Goal: Task Accomplishment & Management: Complete application form

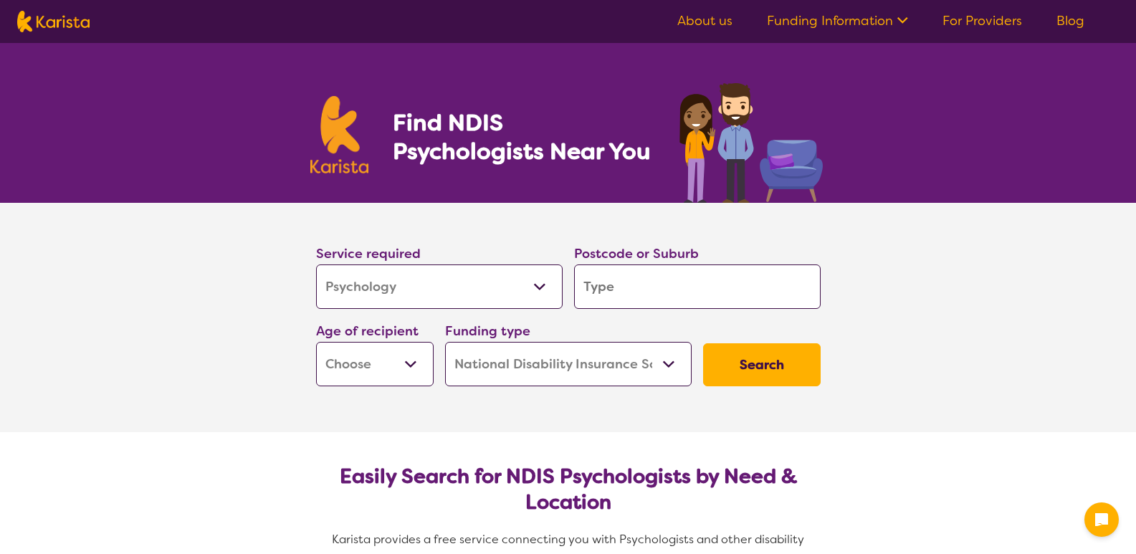
select select "Psychology"
select select "NDIS"
select select "Psychology"
select select "NDIS"
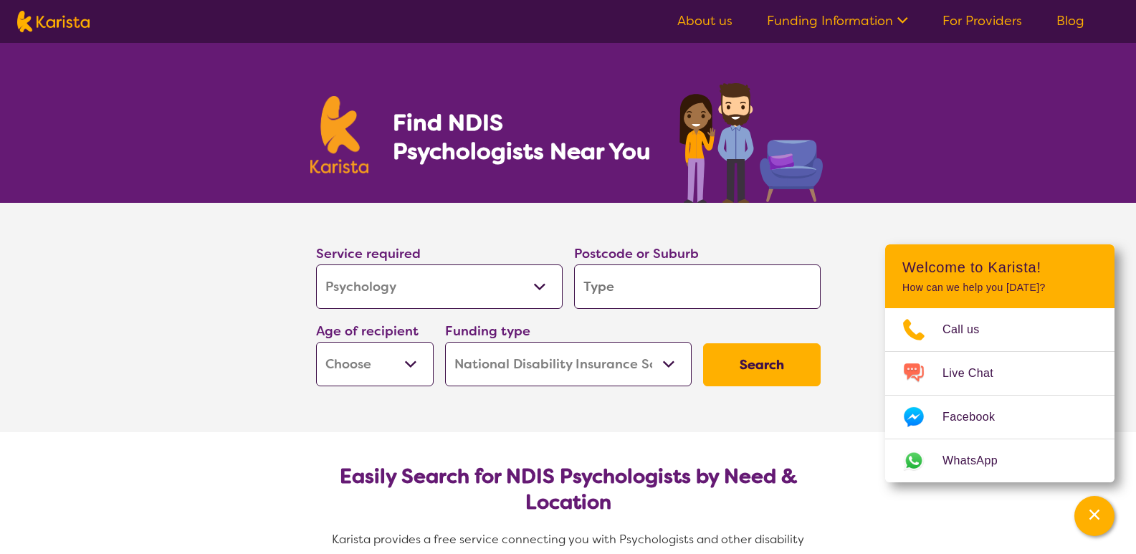
click at [623, 288] on input "search" at bounding box center [697, 286] width 246 height 44
type input "g"
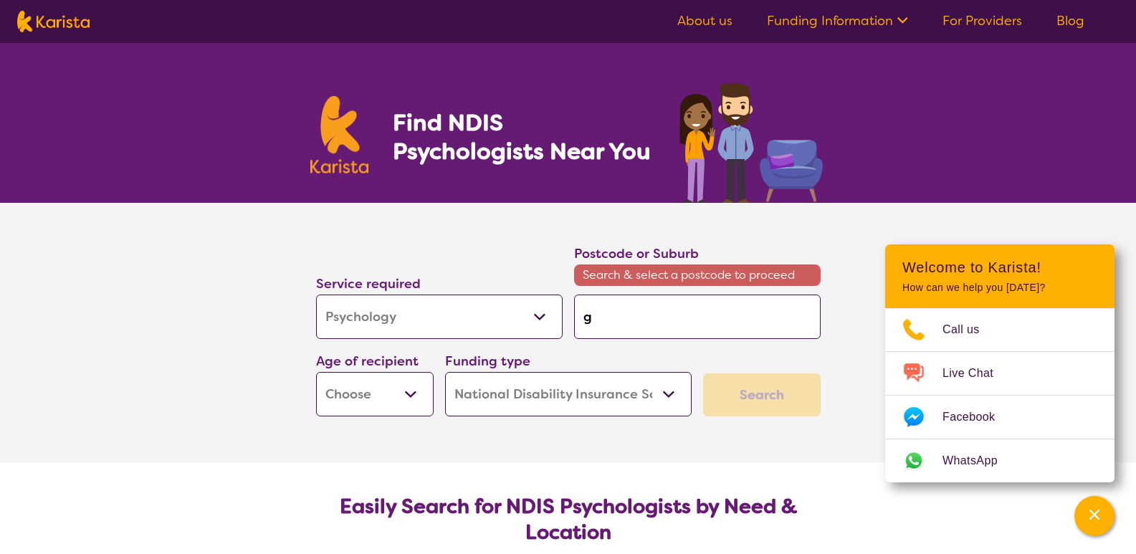
type input "go"
type input "gor"
type input "gord"
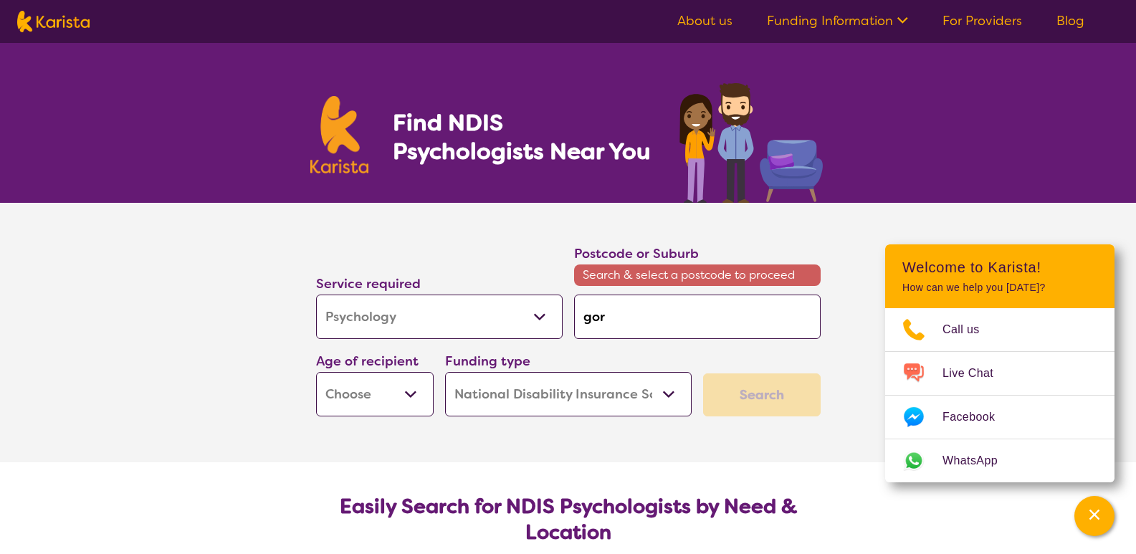
type input "gord"
type input "gordo"
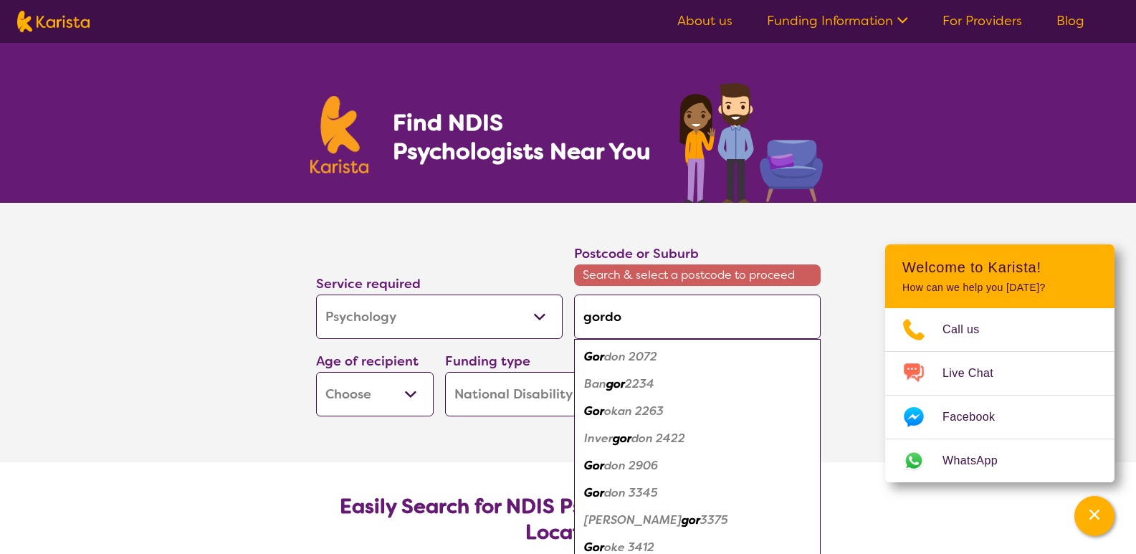
type input "gordon"
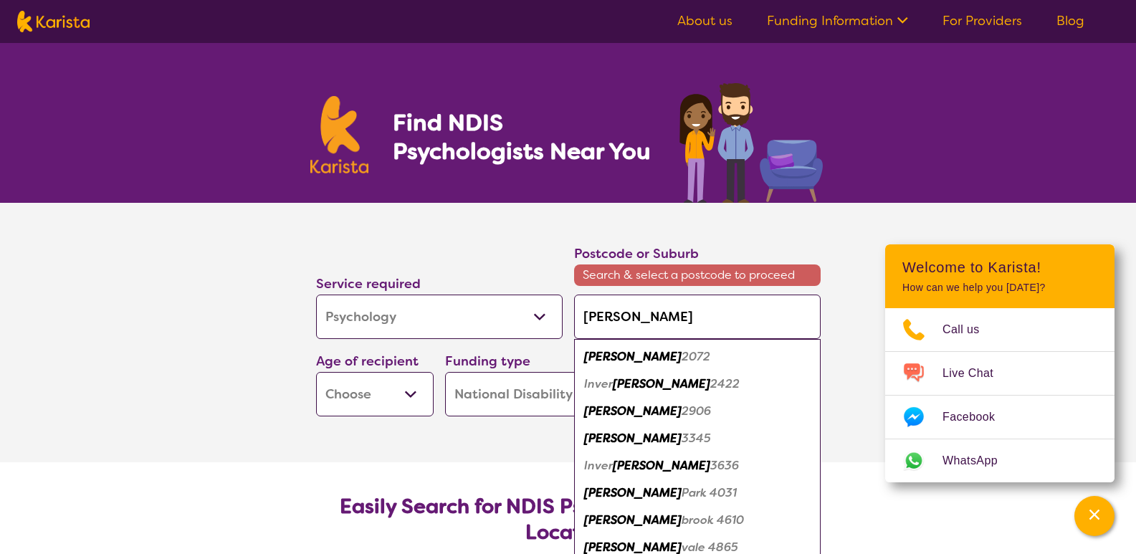
click at [663, 418] on div "Gordon 2906" at bounding box center [697, 411] width 232 height 27
type input "2906"
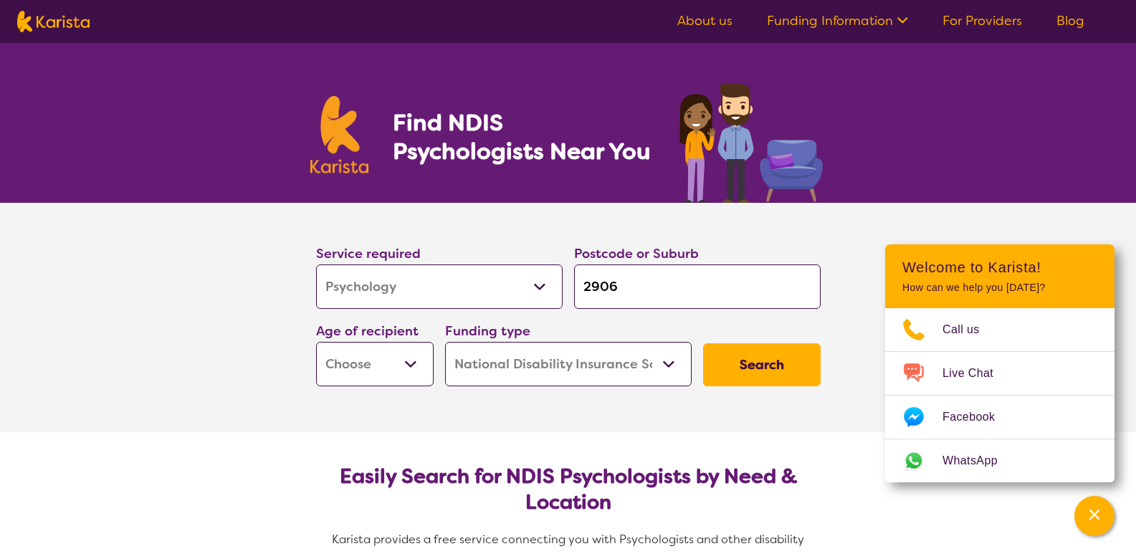
click at [404, 363] on select "Early Childhood - 0 to 9 Child - 10 to 11 Adolescent - 12 to 17 Adult - 18 to 6…" at bounding box center [375, 364] width 118 height 44
select select "AD"
click at [316, 342] on select "Early Childhood - 0 to 9 Child - 10 to 11 Adolescent - 12 to 17 Adult - 18 to 6…" at bounding box center [375, 364] width 118 height 44
select select "AD"
click at [771, 366] on button "Search" at bounding box center [762, 364] width 118 height 43
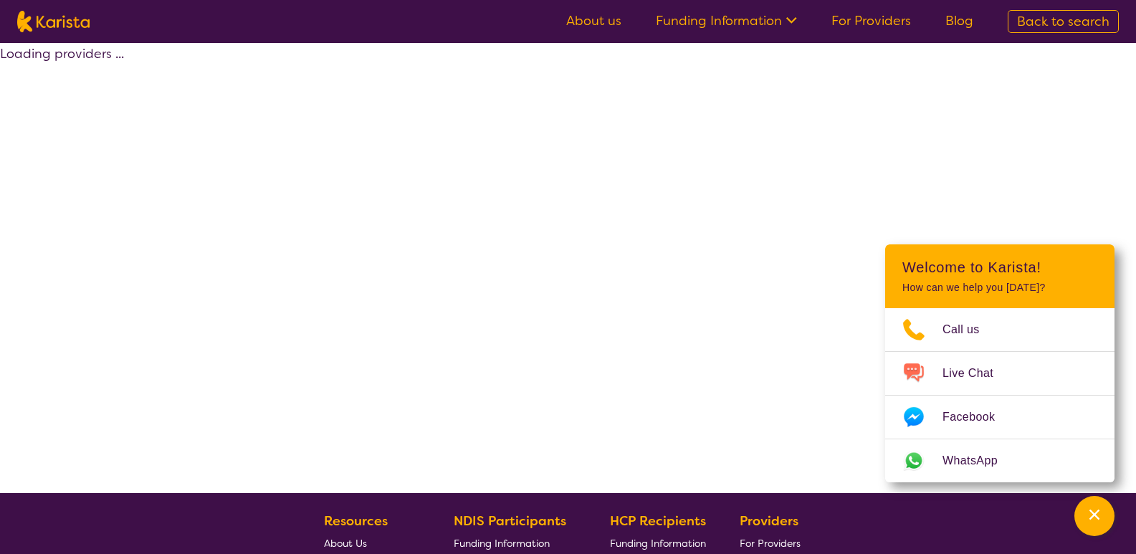
select select "by_score"
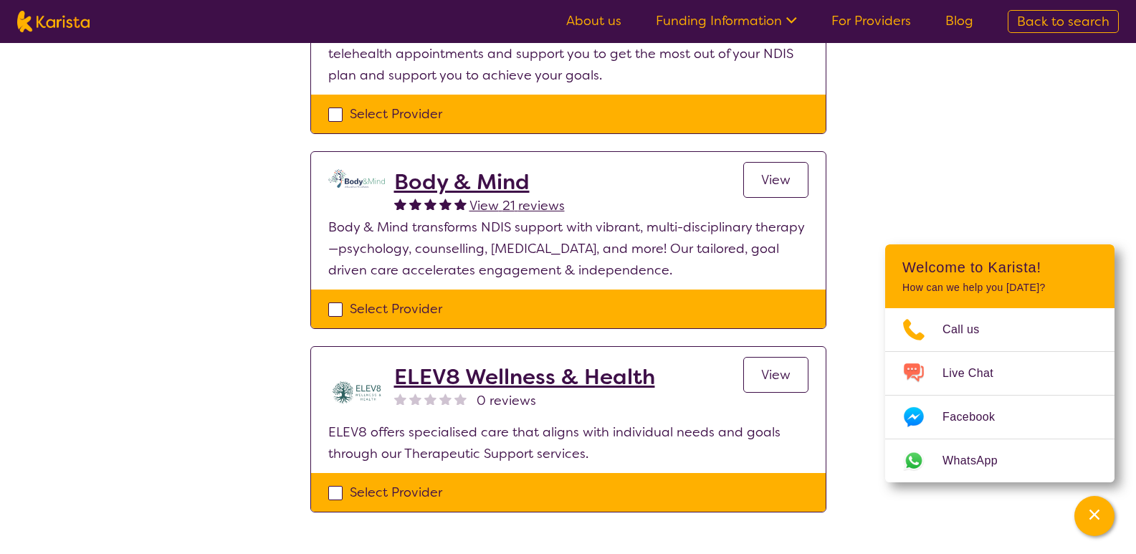
scroll to position [287, 0]
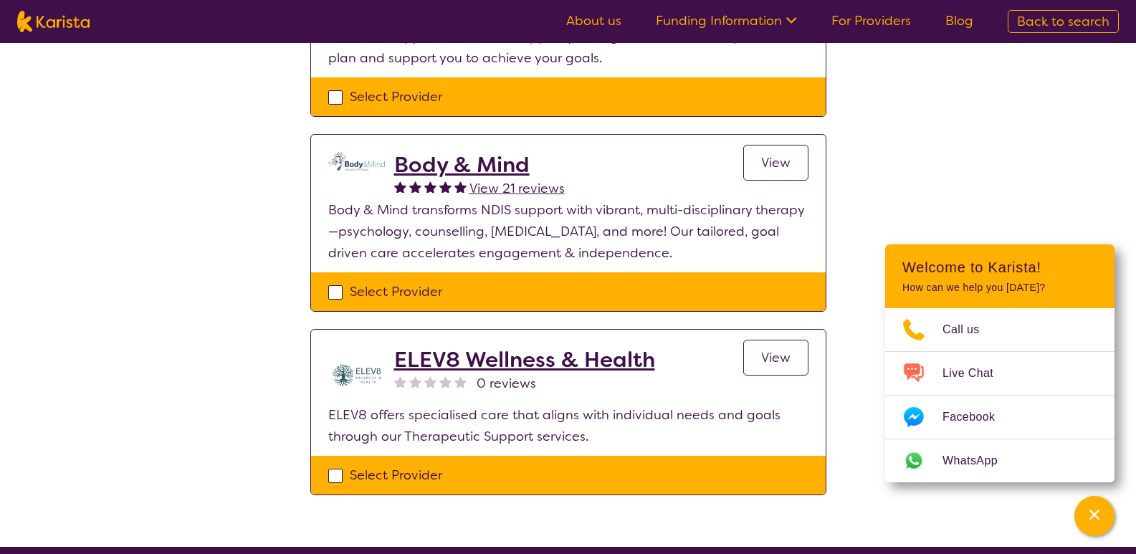
click at [470, 163] on h2 "Body & Mind" at bounding box center [479, 165] width 171 height 26
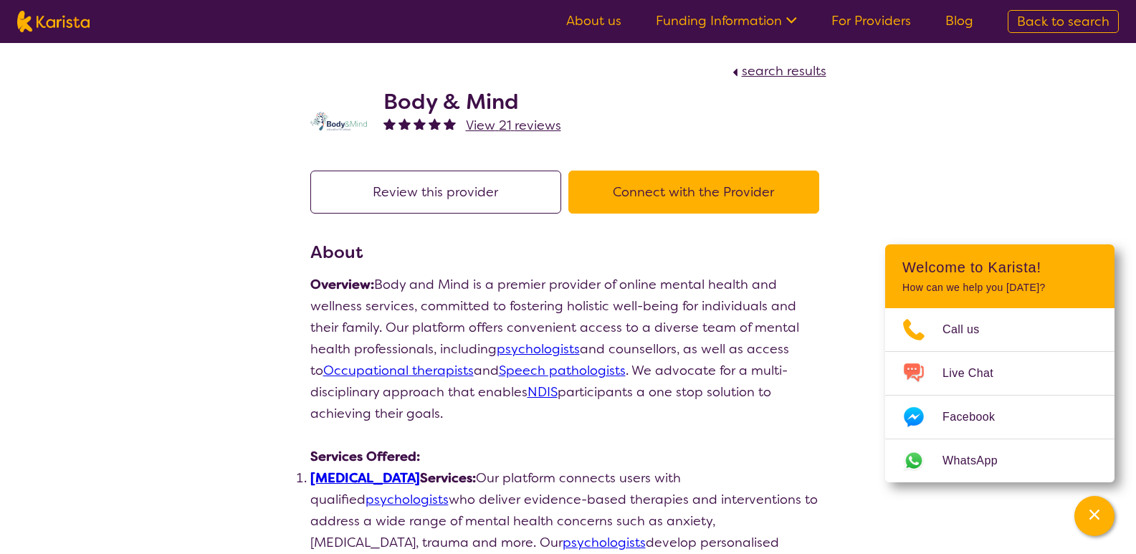
click at [713, 201] on button "Connect with the Provider" at bounding box center [693, 192] width 251 height 43
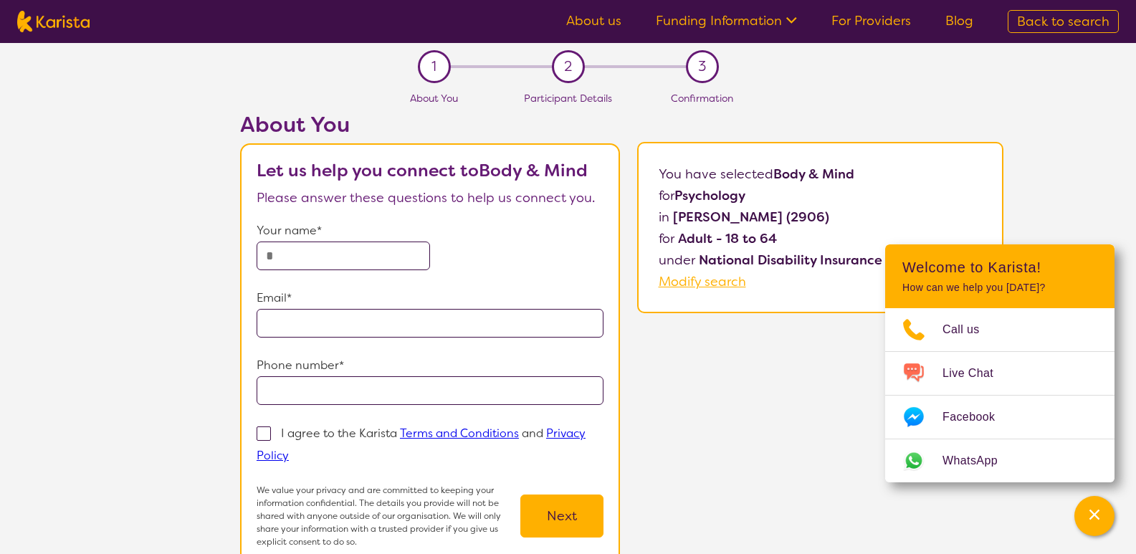
click at [1067, 135] on div "About You Let us help you connect to Body & Mind Please answer these questions …" at bounding box center [621, 352] width 1028 height 481
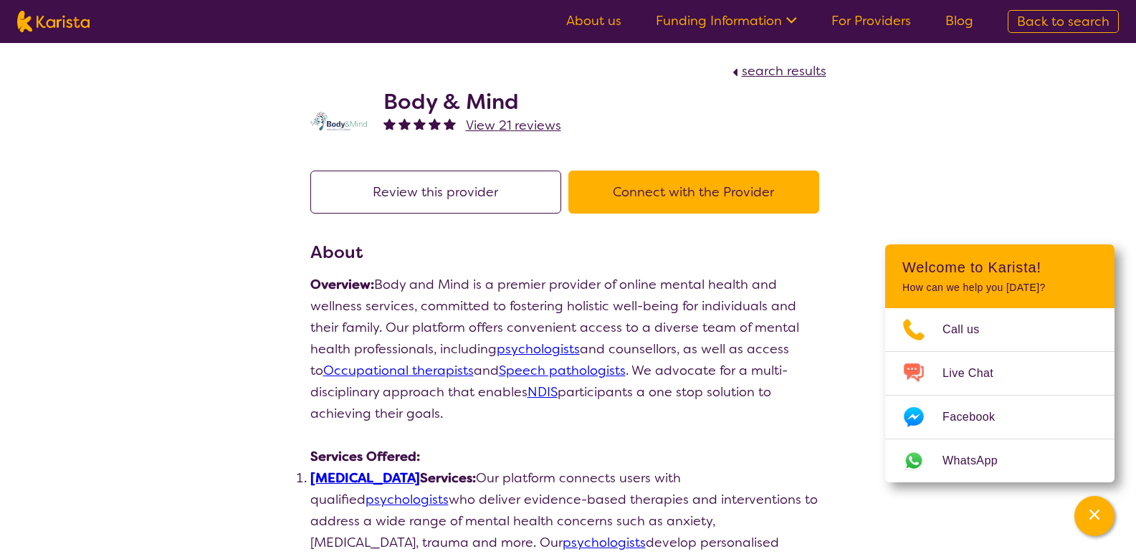
click at [666, 191] on button "Connect with the Provider" at bounding box center [693, 192] width 251 height 43
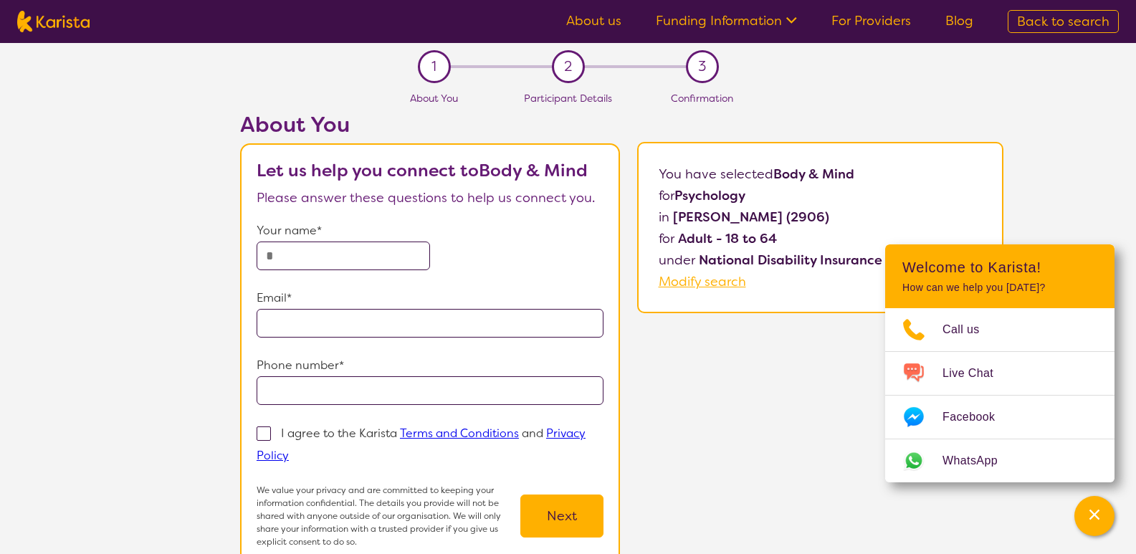
click at [315, 251] on input "text" at bounding box center [342, 255] width 173 height 29
type input "**********"
click at [456, 322] on input "email" at bounding box center [429, 323] width 347 height 29
type input "**********"
click at [446, 375] on p "Phone number*" at bounding box center [429, 365] width 347 height 21
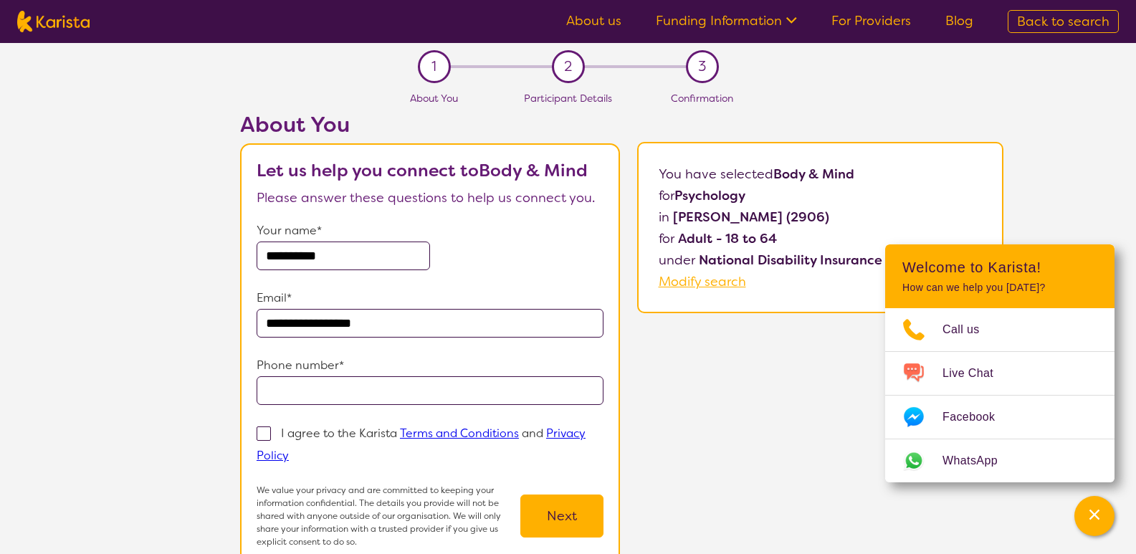
click at [446, 387] on input "tel" at bounding box center [429, 390] width 347 height 29
type input "**********"
click at [262, 435] on span at bounding box center [263, 433] width 14 height 14
click at [289, 450] on input "I agree to the Karista Terms and Conditions and Privacy Policy" at bounding box center [293, 454] width 9 height 9
checkbox input "true"
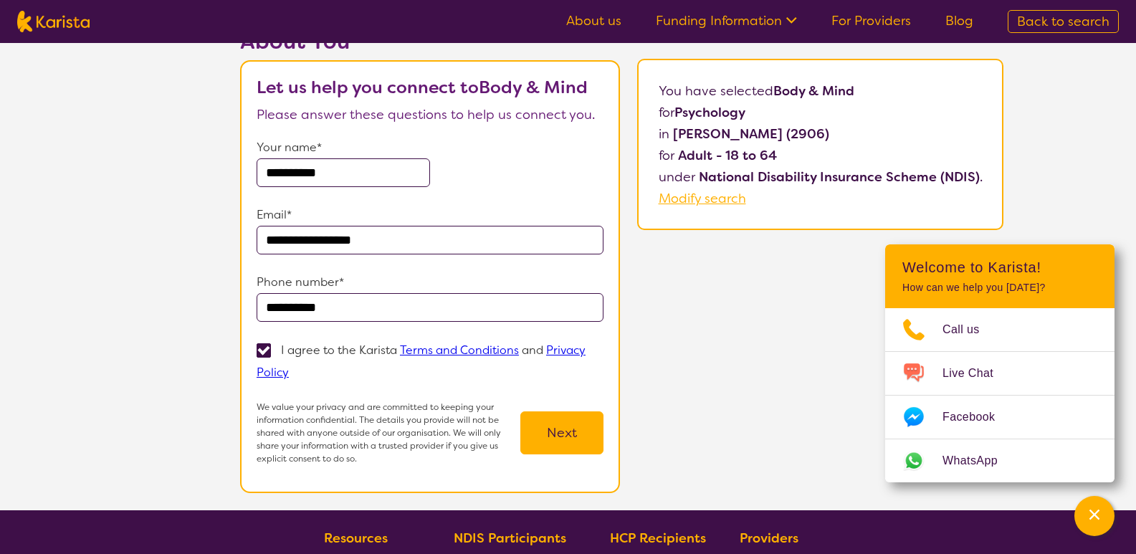
scroll to position [143, 0]
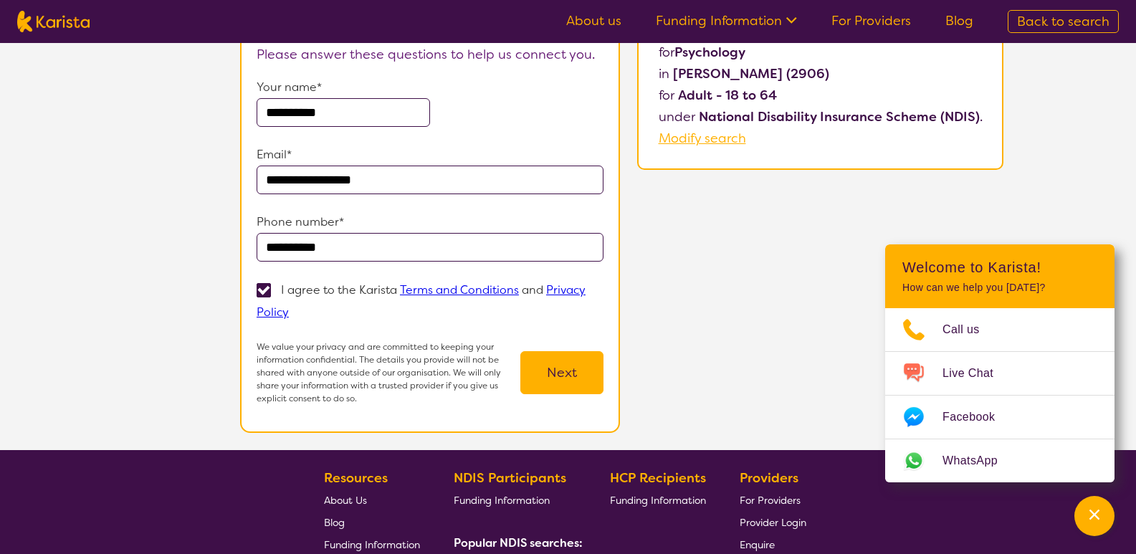
click at [570, 363] on button "Next" at bounding box center [561, 372] width 83 height 43
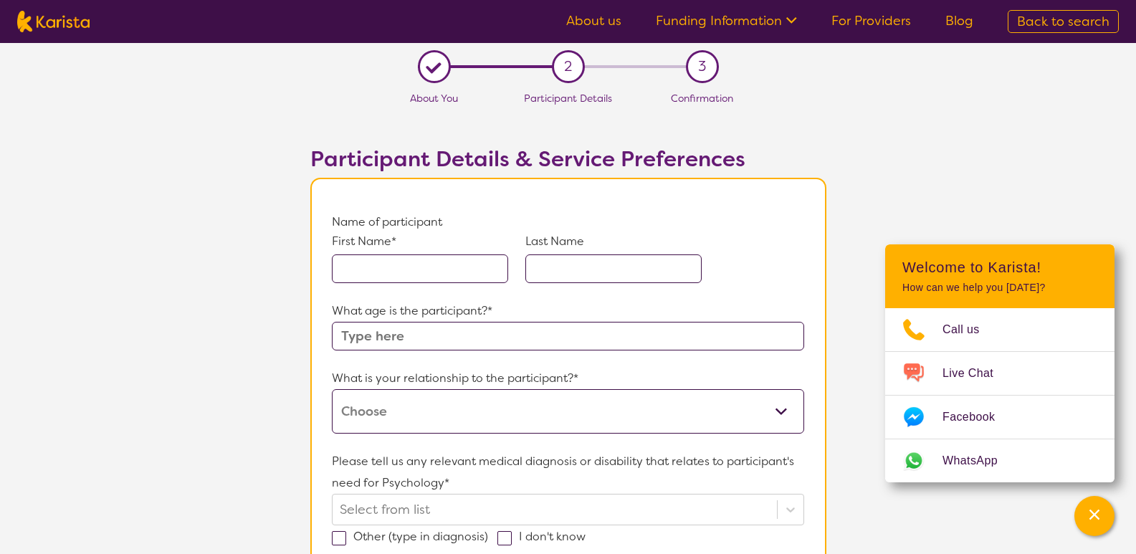
click at [426, 262] on input "text" at bounding box center [420, 268] width 176 height 29
type input "N"
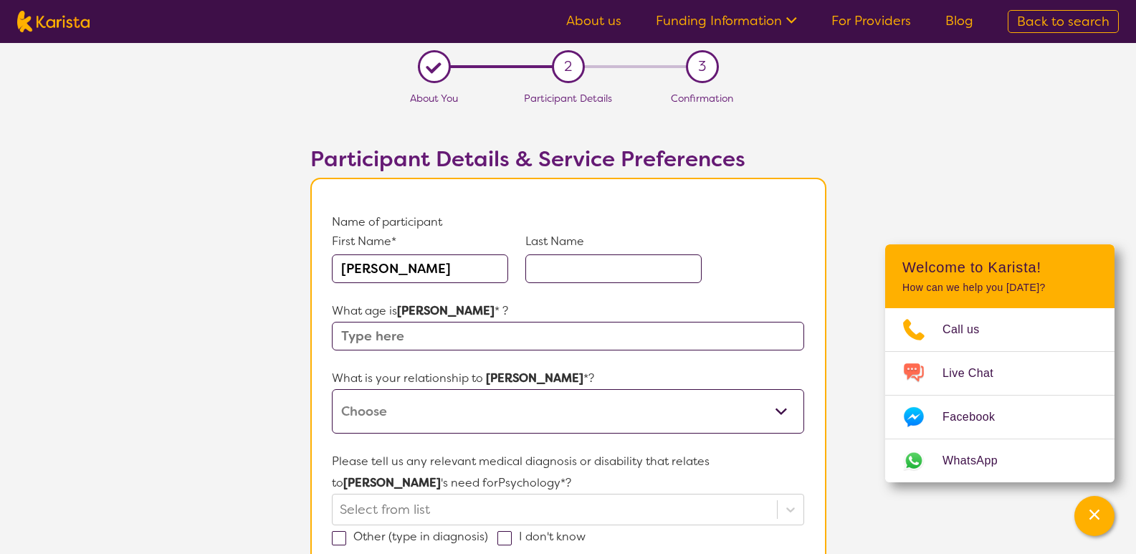
type input "[PERSON_NAME]"
click at [630, 258] on input "text" at bounding box center [613, 268] width 176 height 29
type input "[PERSON_NAME]"
click at [562, 340] on input "text" at bounding box center [567, 336] width 471 height 29
type input "29"
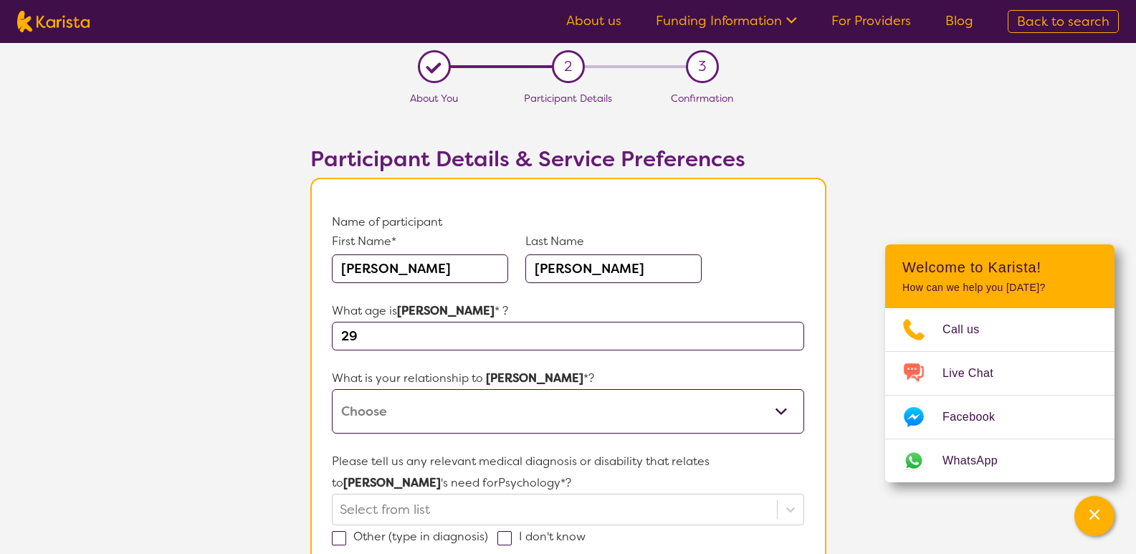
click at [702, 403] on select "This request is for myself I am their parent I am their child I am their spouse…" at bounding box center [567, 411] width 471 height 44
select select "This request is for myself"
click at [332, 389] on select "This request is for myself I am their parent I am their child I am their spouse…" at bounding box center [567, 411] width 471 height 44
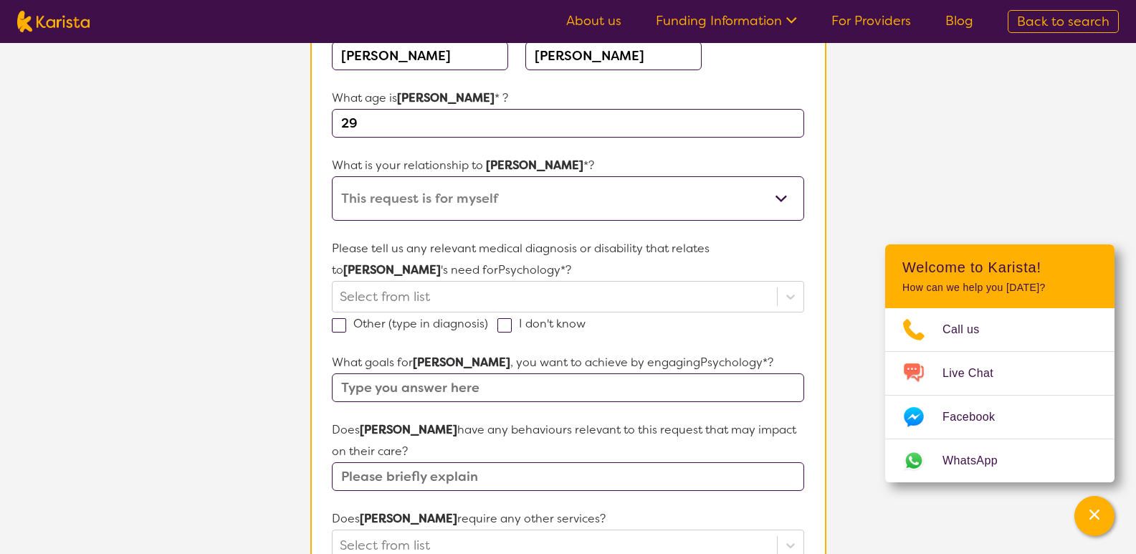
scroll to position [215, 0]
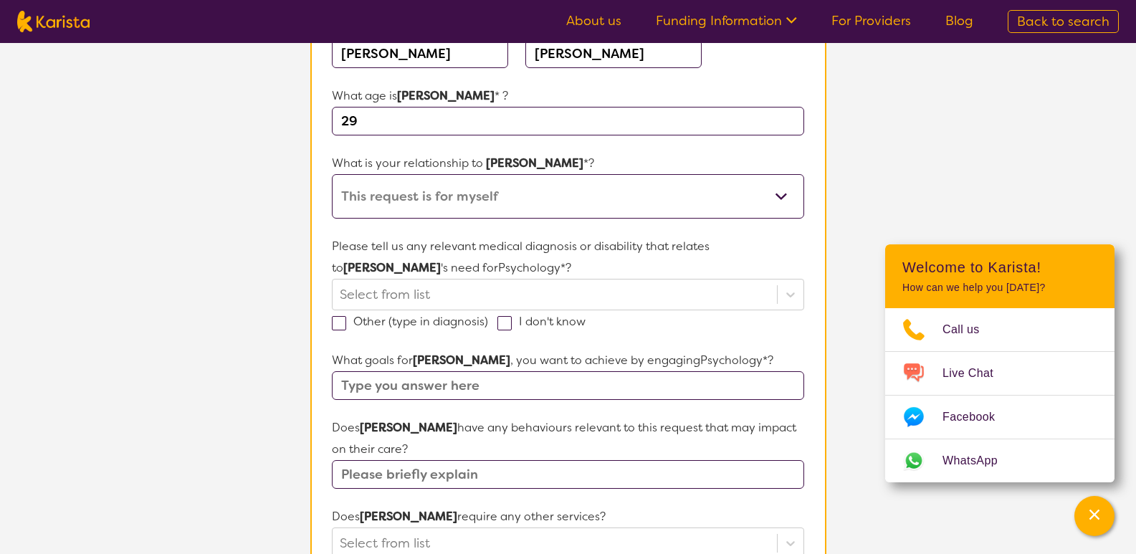
click at [807, 284] on section "Name of participant First Name* Naomi Last Name Uhle What age is Naomi * ? 29 W…" at bounding box center [568, 501] width 516 height 1077
click at [793, 285] on div at bounding box center [790, 295] width 26 height 26
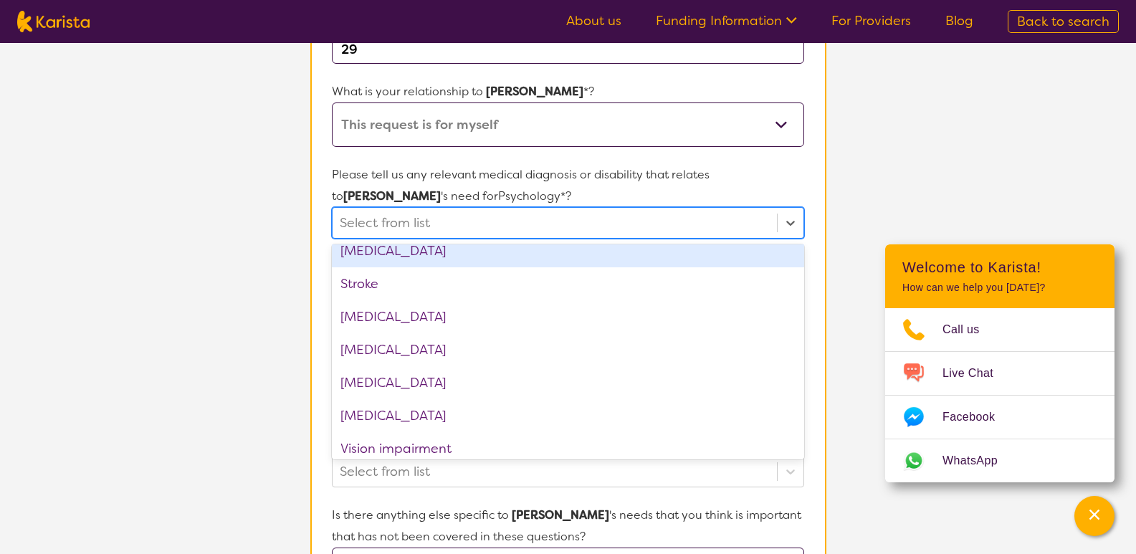
scroll to position [2263, 0]
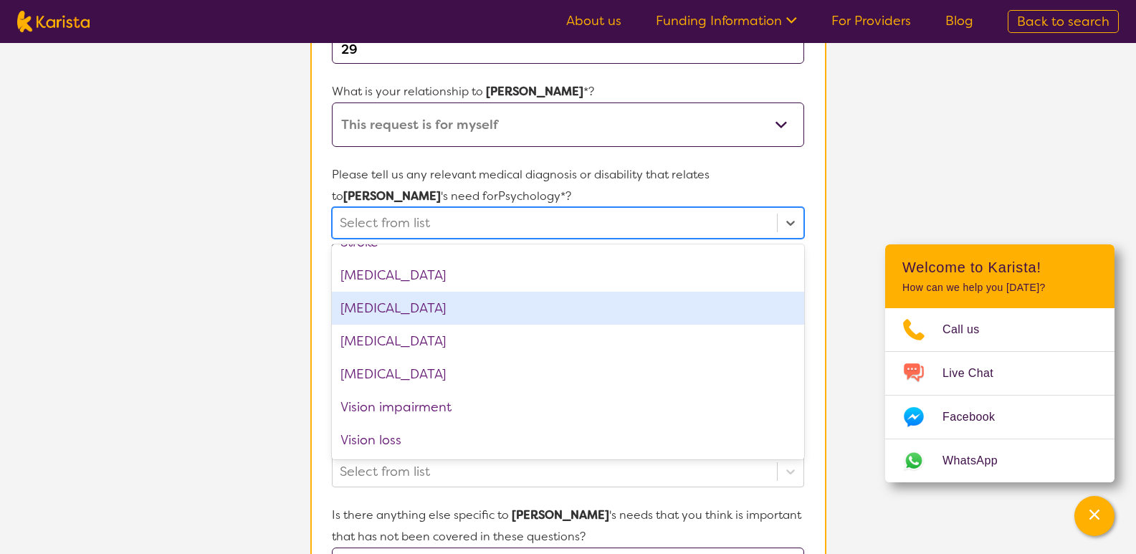
click at [135, 257] on section "L About You 2 Participant Details 3 Confirmation Participant Details & Service …" at bounding box center [568, 387] width 1136 height 1263
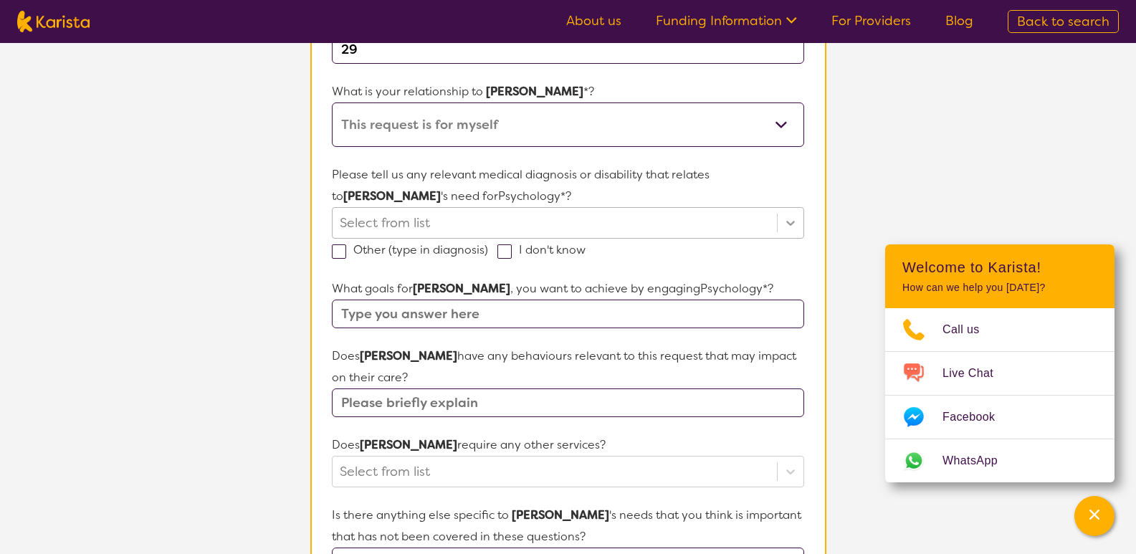
click at [795, 217] on icon at bounding box center [790, 223] width 14 height 14
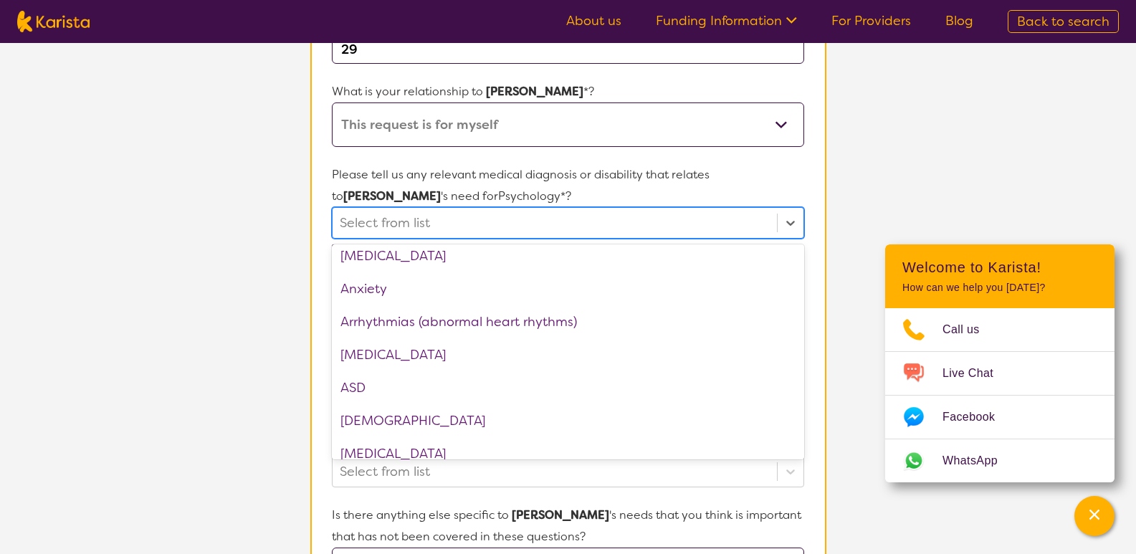
scroll to position [143, 0]
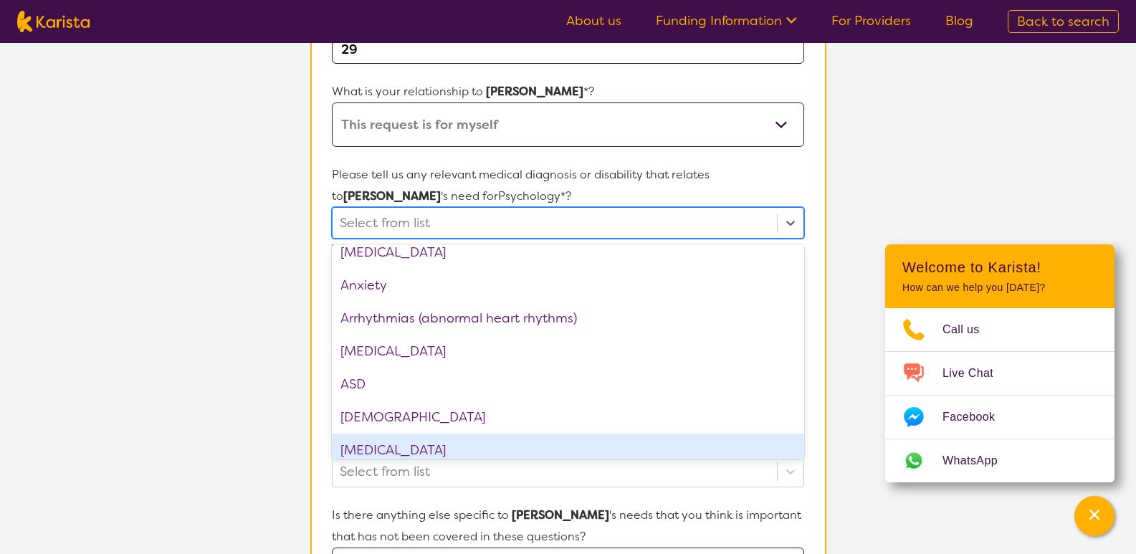
click at [615, 438] on div "[MEDICAL_DATA]" at bounding box center [567, 449] width 471 height 33
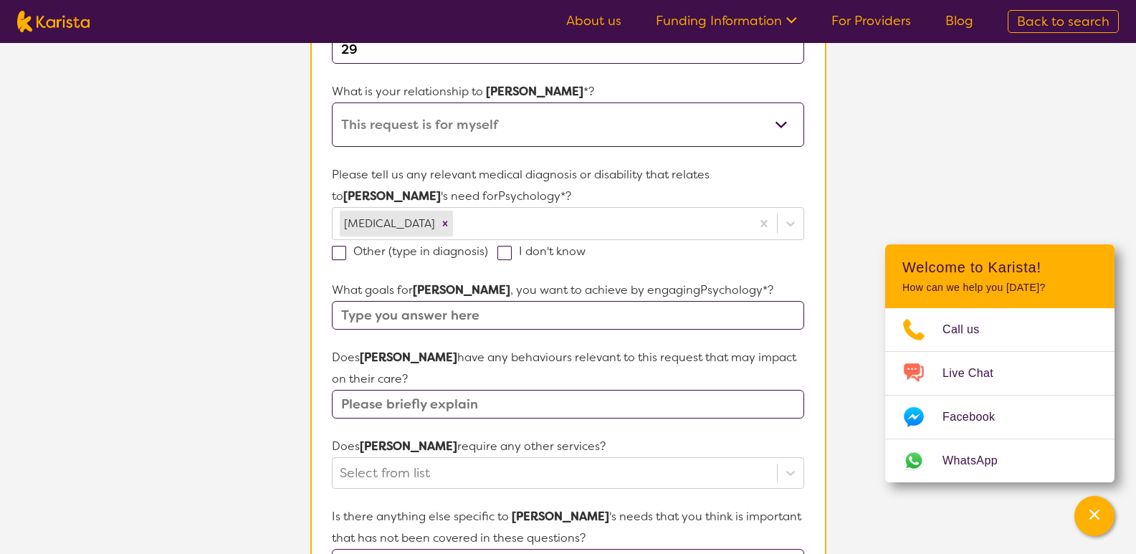
click at [966, 179] on section "L About You 2 Participant Details 3 Confirmation Participant Details & Service …" at bounding box center [568, 388] width 1136 height 1265
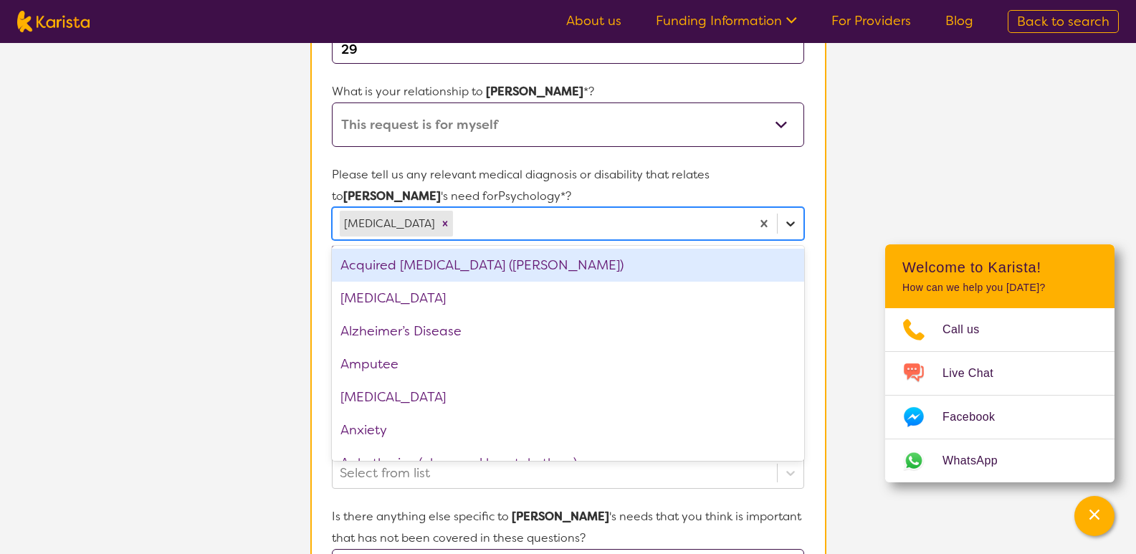
click at [796, 219] on icon at bounding box center [790, 223] width 14 height 14
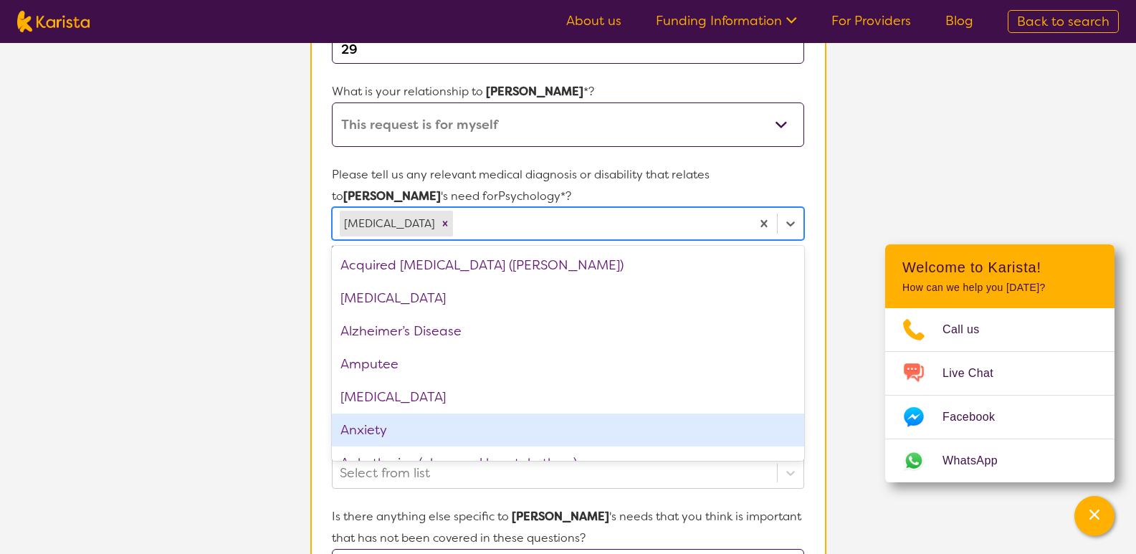
click at [561, 429] on div "Anxiety" at bounding box center [567, 429] width 471 height 33
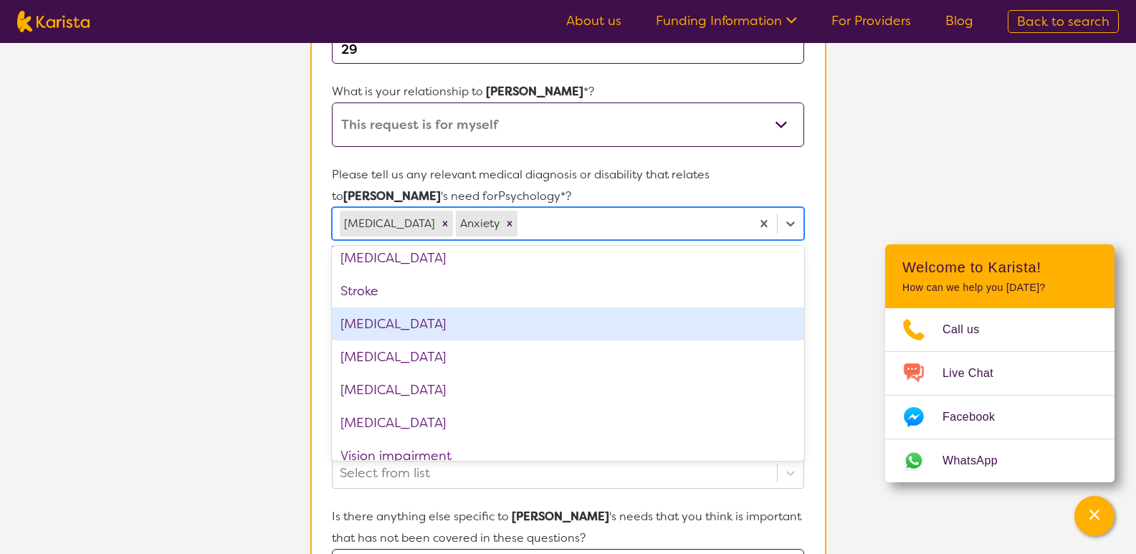
scroll to position [2197, 0]
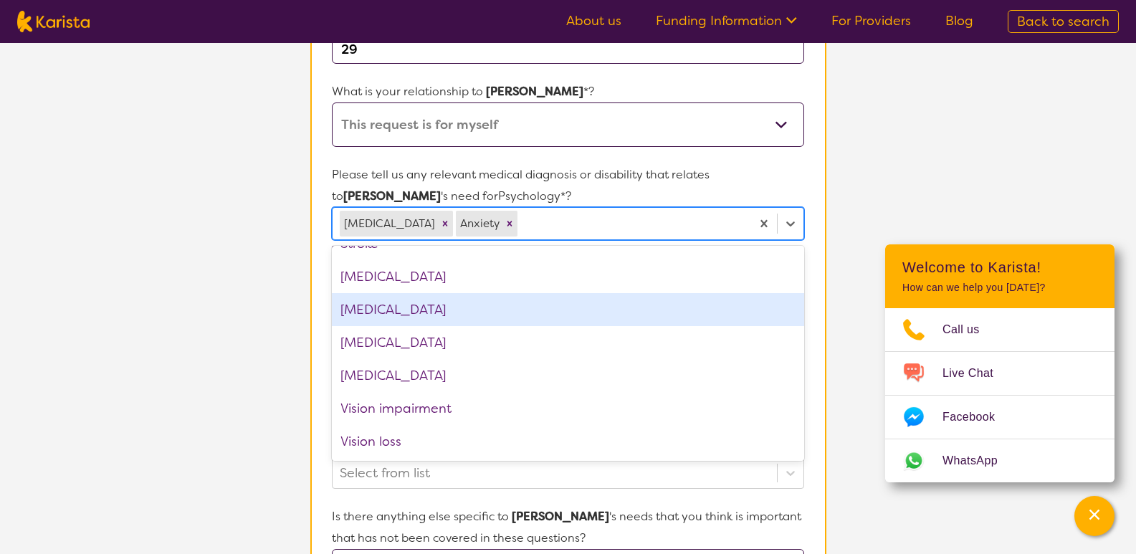
click at [246, 325] on section "L About You 2 Participant Details 3 Confirmation Participant Details & Service …" at bounding box center [568, 388] width 1136 height 1265
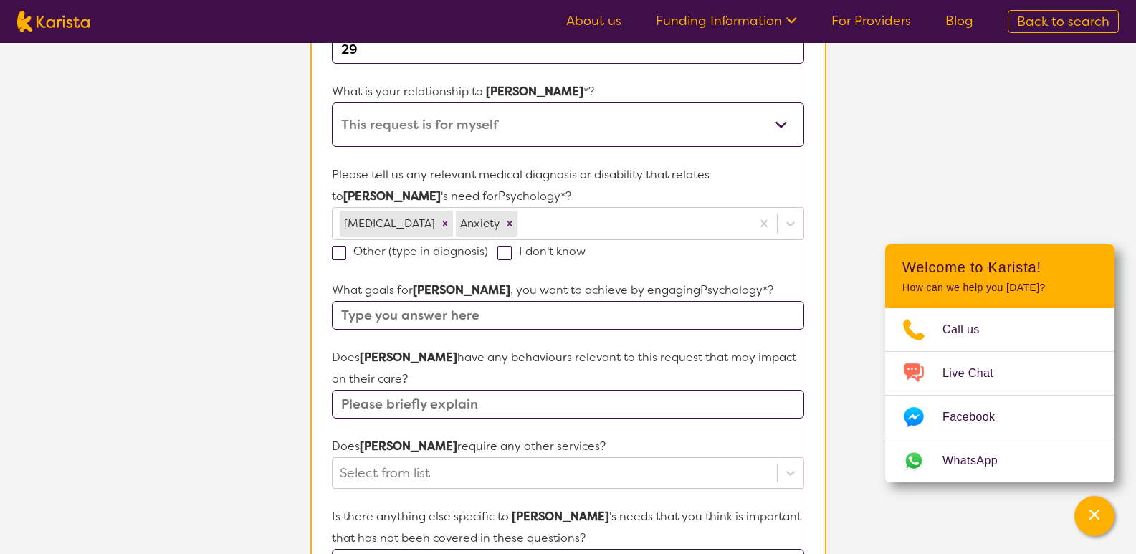
click at [570, 320] on input "text" at bounding box center [567, 315] width 471 height 29
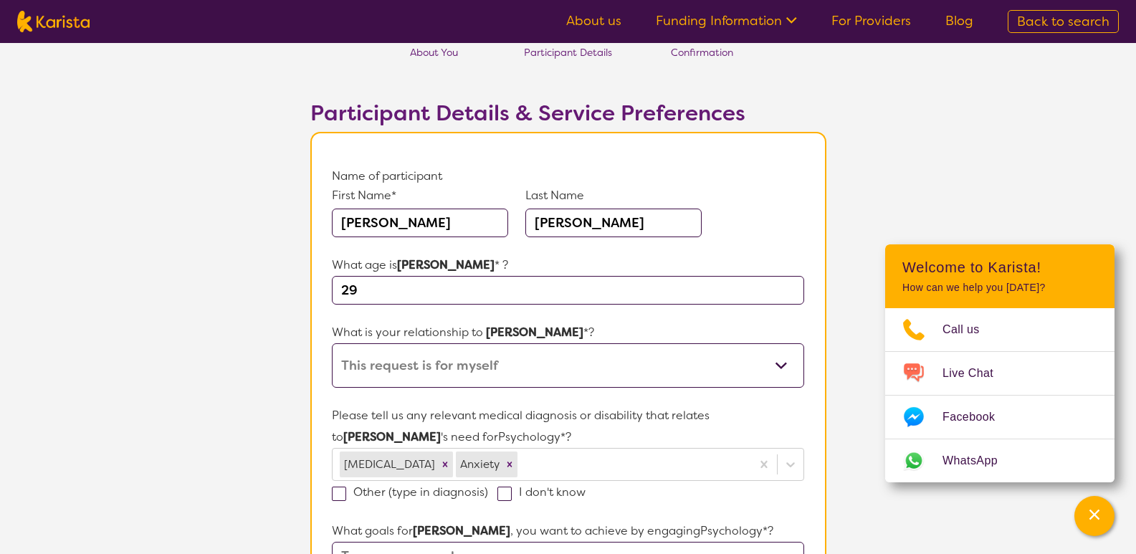
scroll to position [0, 0]
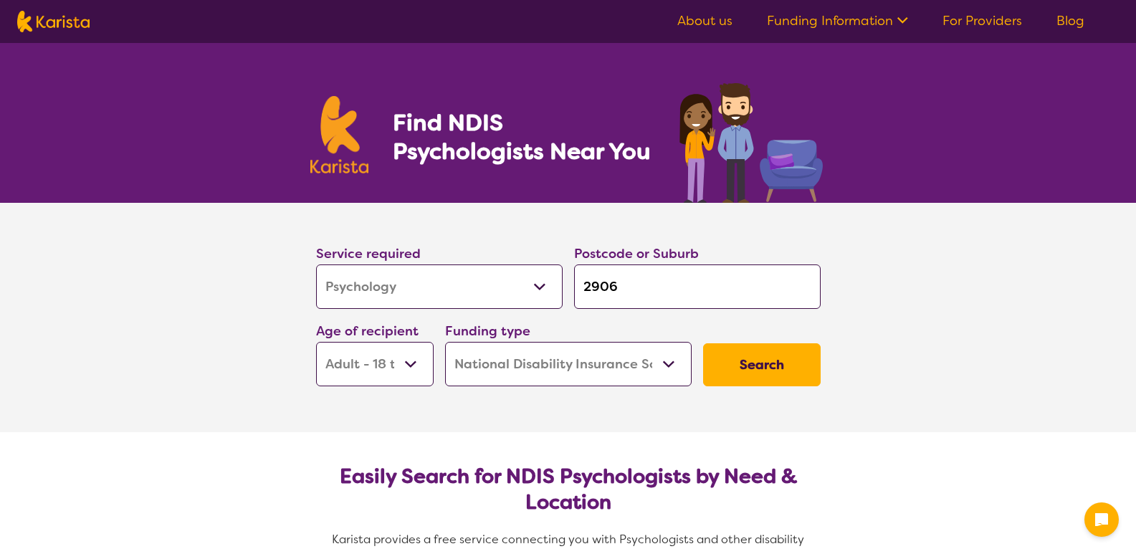
select select "Psychology"
select select "AD"
select select "NDIS"
select select "Psychology"
select select "AD"
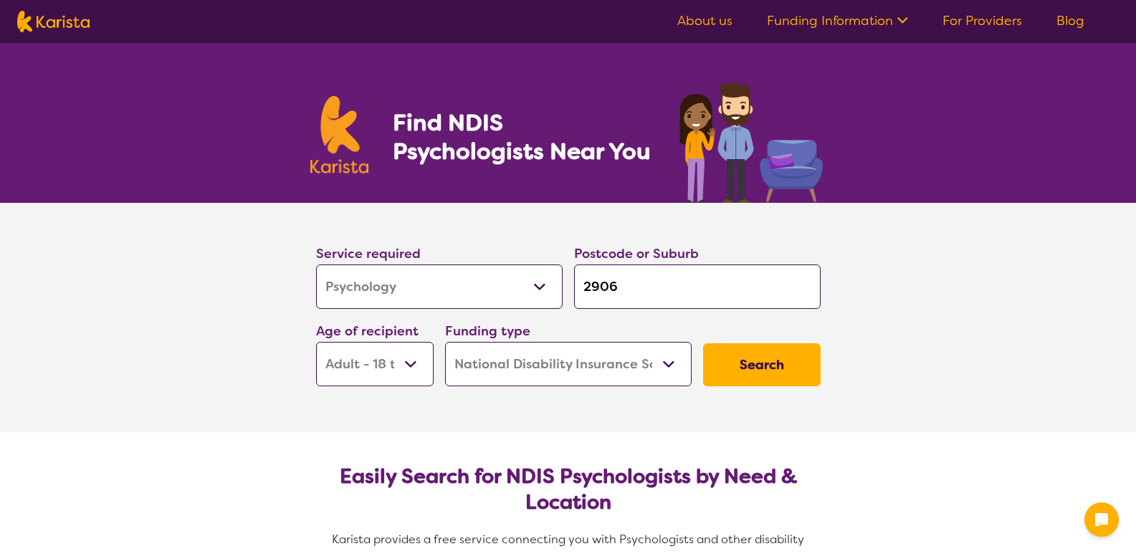
select select "NDIS"
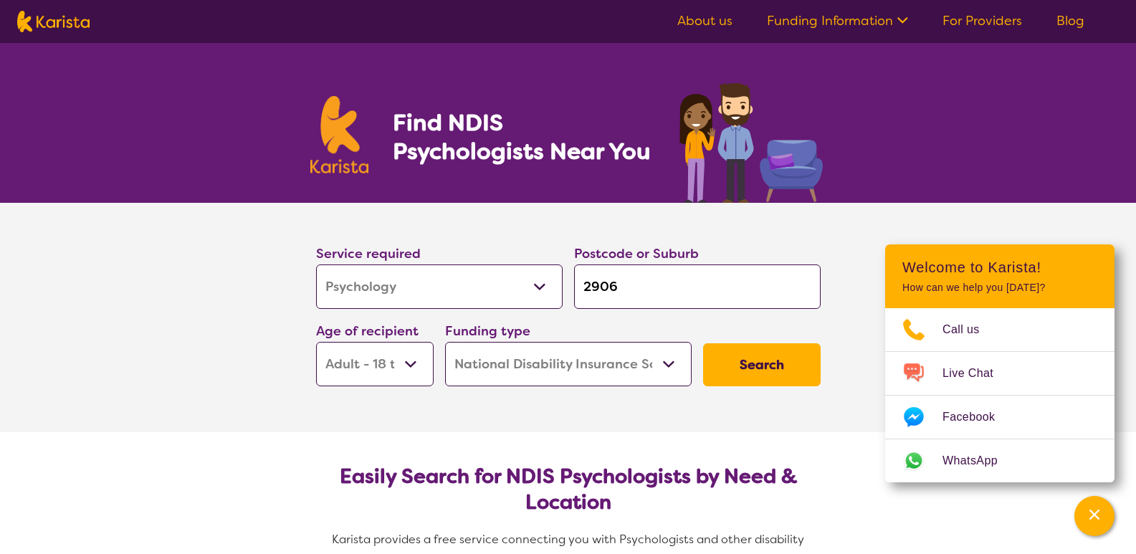
click at [502, 288] on select "Allied Health Assistant Assessment ([MEDICAL_DATA] or [MEDICAL_DATA]) Behaviour…" at bounding box center [439, 286] width 246 height 44
click at [316, 264] on select "Allied Health Assistant Assessment ([MEDICAL_DATA] or [MEDICAL_DATA]) Behaviour…" at bounding box center [439, 286] width 246 height 44
click at [734, 364] on button "Search" at bounding box center [762, 364] width 118 height 43
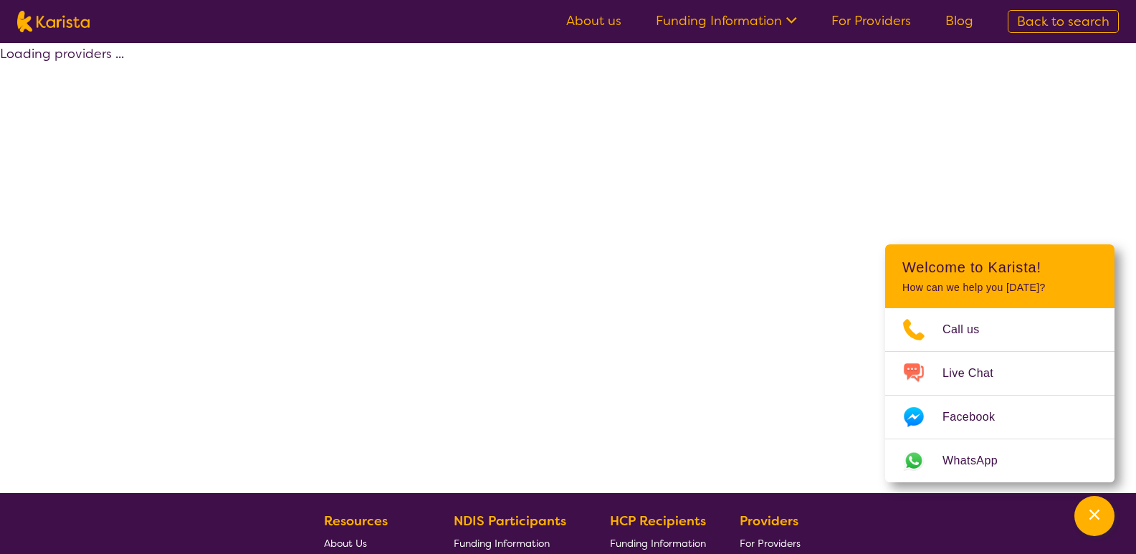
select select "by_score"
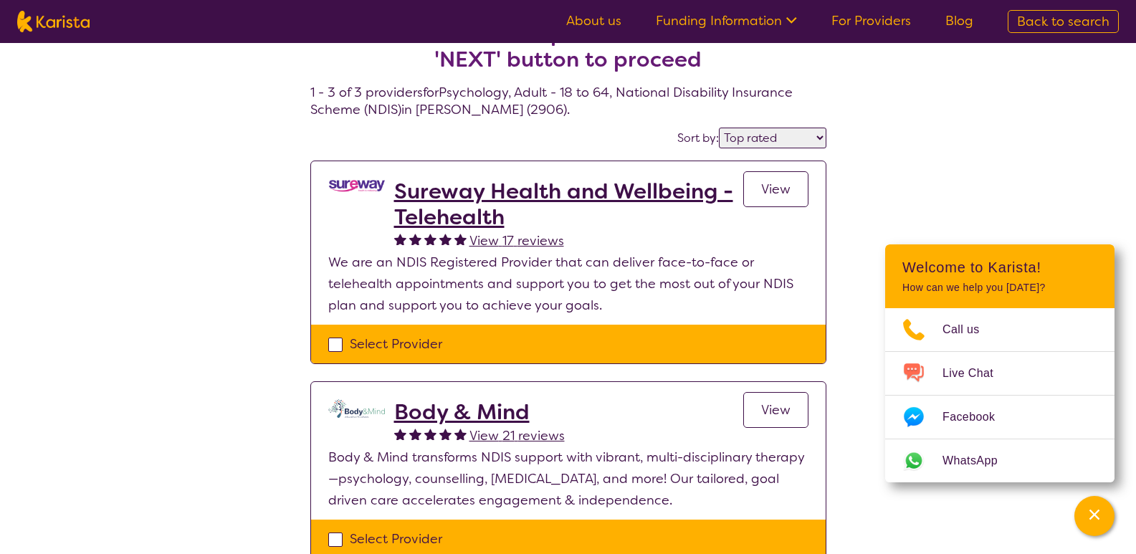
scroll to position [143, 0]
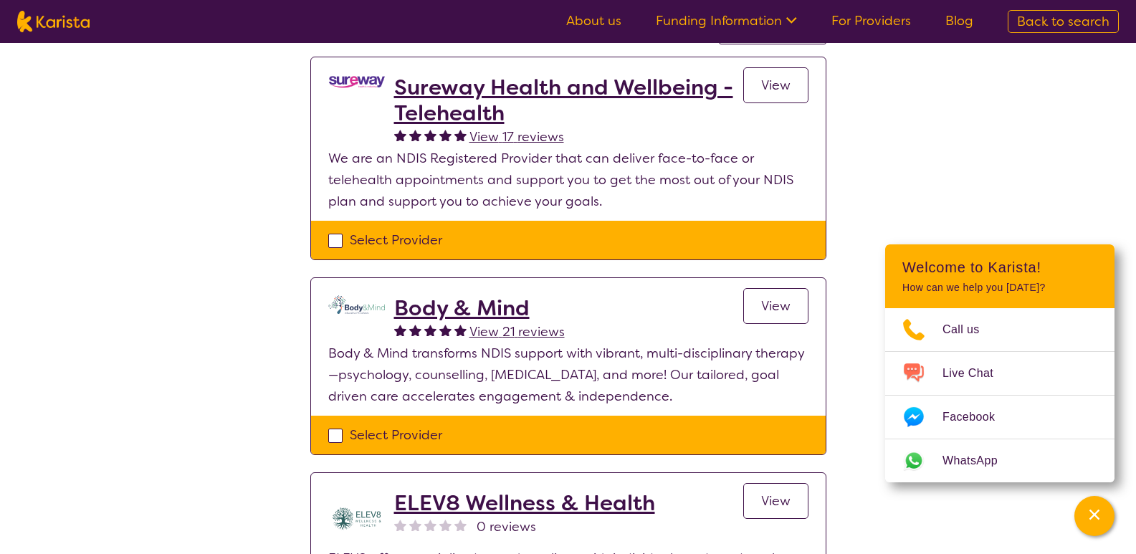
click at [475, 305] on h2 "Body & Mind" at bounding box center [479, 308] width 171 height 26
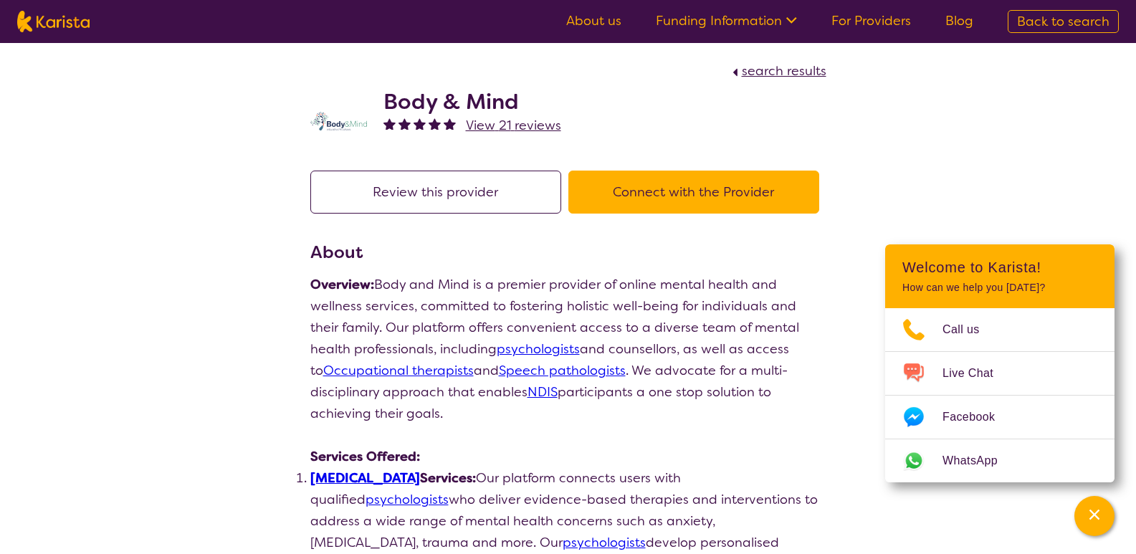
click at [628, 183] on button "Connect with the Provider" at bounding box center [693, 192] width 251 height 43
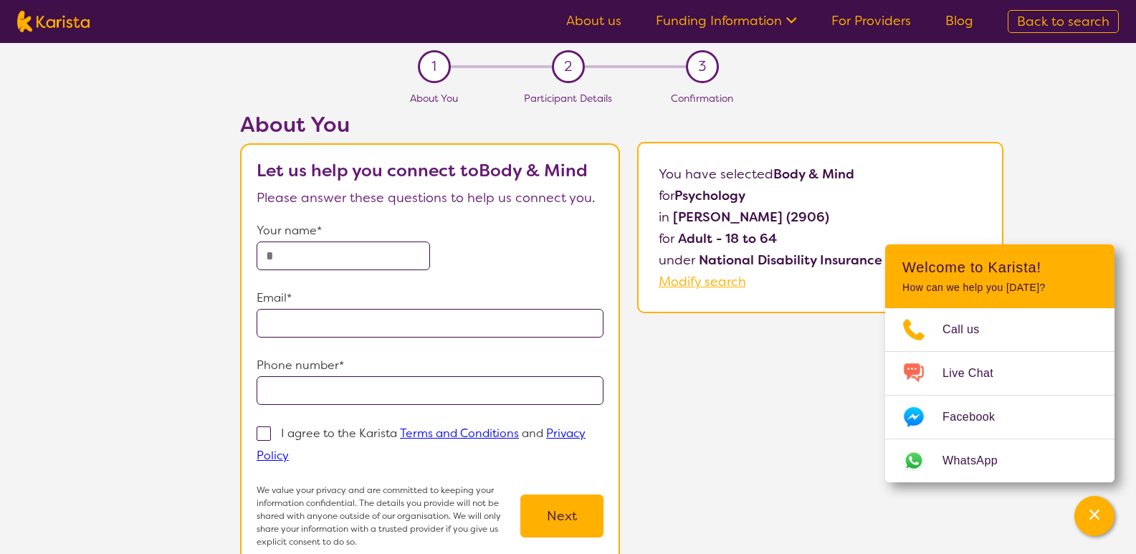
click at [357, 249] on input "text" at bounding box center [342, 255] width 173 height 29
type input "**********"
click at [326, 318] on input "email" at bounding box center [429, 323] width 347 height 29
type input "**********"
click at [334, 385] on input "tel" at bounding box center [429, 390] width 347 height 29
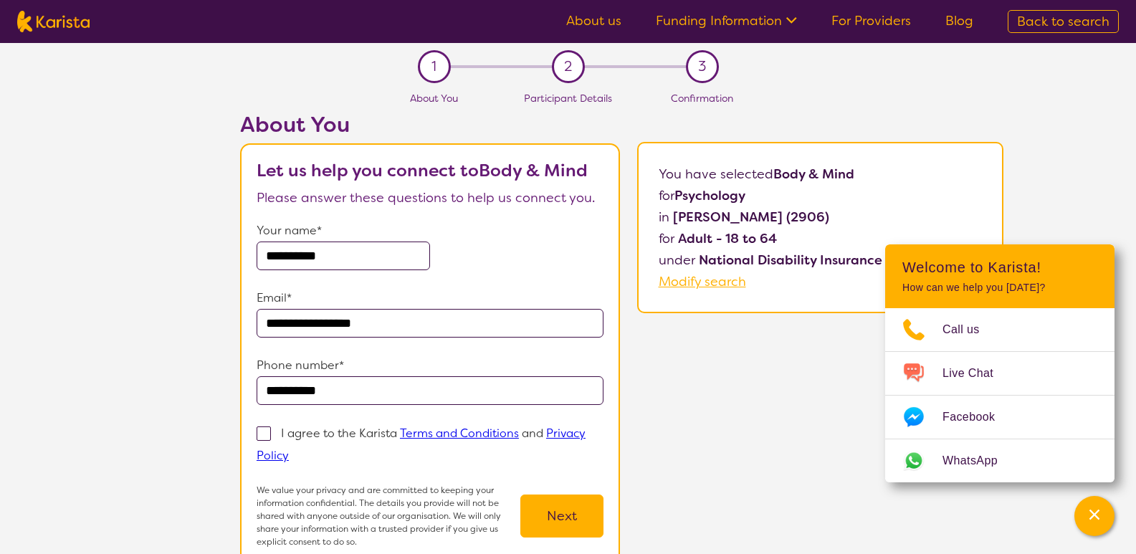
type input "**********"
click at [259, 430] on span at bounding box center [263, 433] width 14 height 14
click at [289, 450] on input "I agree to the Karista Terms and Conditions and Privacy Policy" at bounding box center [293, 454] width 9 height 9
checkbox input "true"
click at [562, 506] on button "Next" at bounding box center [561, 515] width 83 height 43
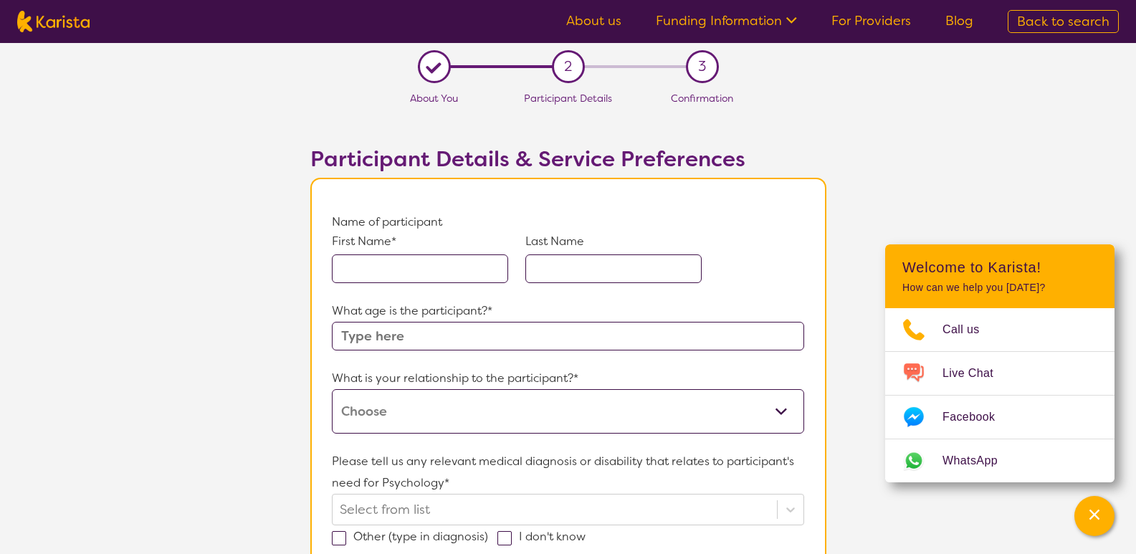
click at [432, 272] on input "text" at bounding box center [420, 268] width 176 height 29
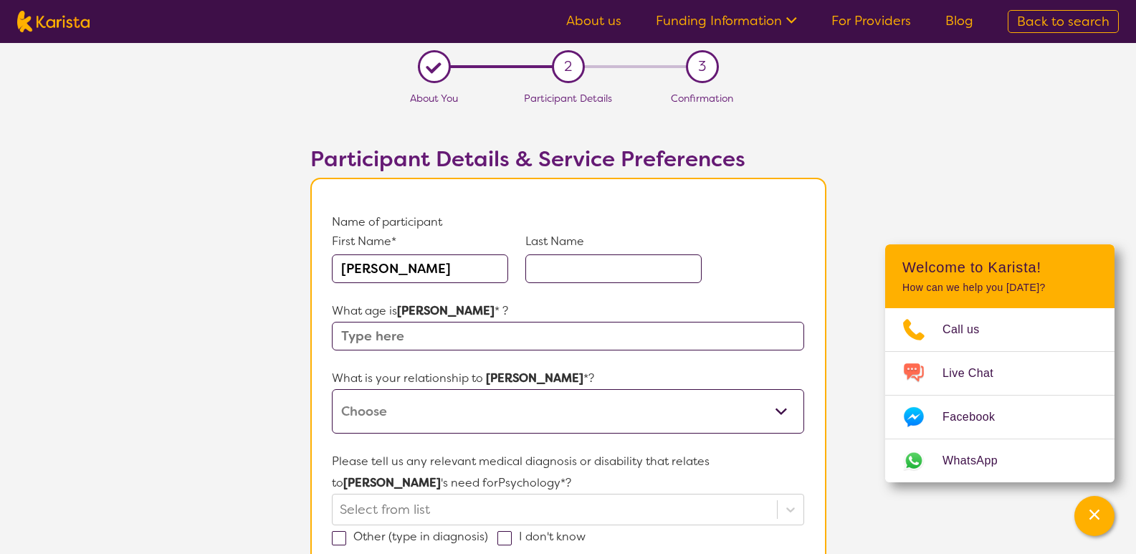
type input "[PERSON_NAME]"
click at [608, 258] on input "text" at bounding box center [613, 268] width 176 height 29
type input "[PERSON_NAME]"
click at [443, 332] on input "text" at bounding box center [567, 336] width 471 height 29
type input "29"
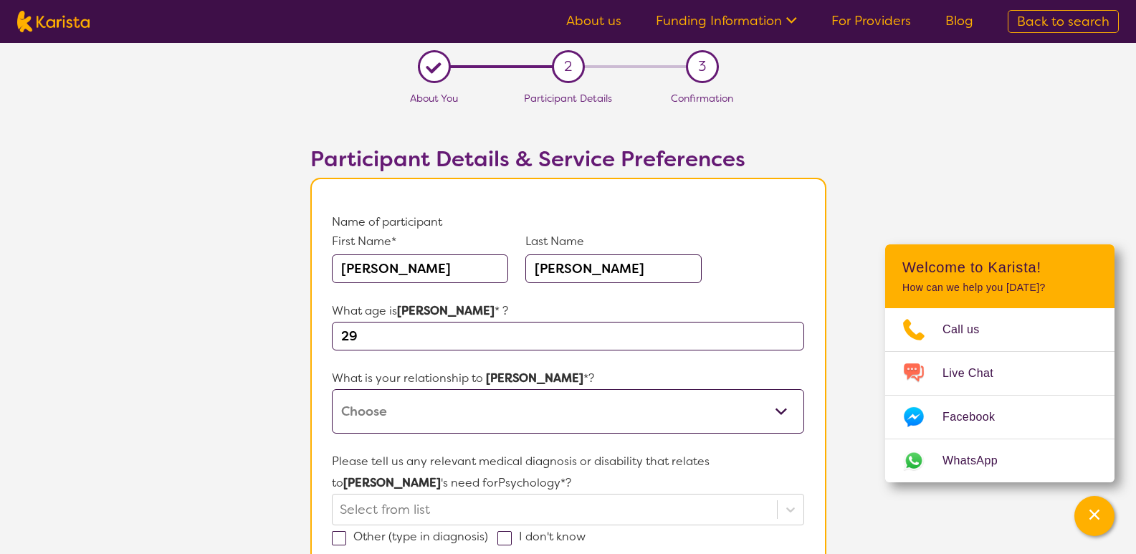
click at [502, 413] on select "This request is for myself I am their parent I am their child I am their spouse…" at bounding box center [567, 411] width 471 height 44
select select "This request is for myself"
click at [332, 389] on select "This request is for myself I am their parent I am their child I am their spouse…" at bounding box center [567, 411] width 471 height 44
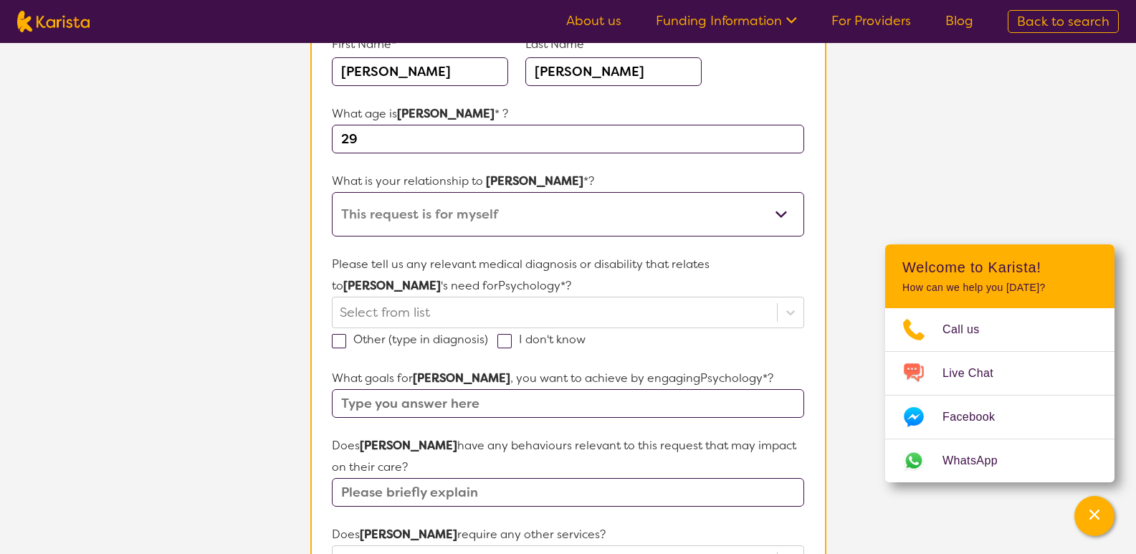
scroll to position [215, 0]
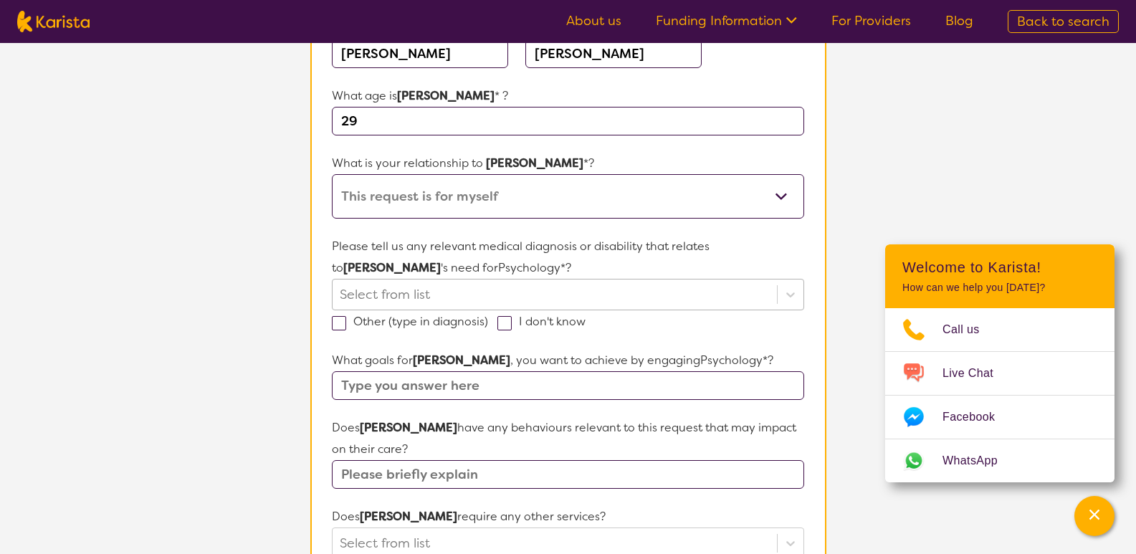
click at [424, 299] on div at bounding box center [554, 294] width 429 height 24
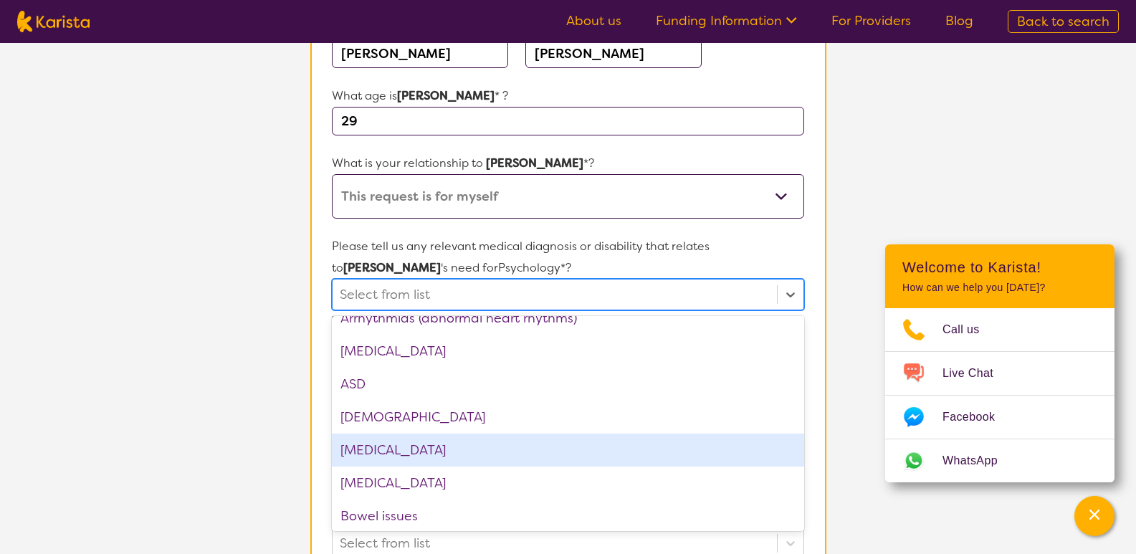
click at [491, 446] on div "[MEDICAL_DATA]" at bounding box center [567, 449] width 471 height 33
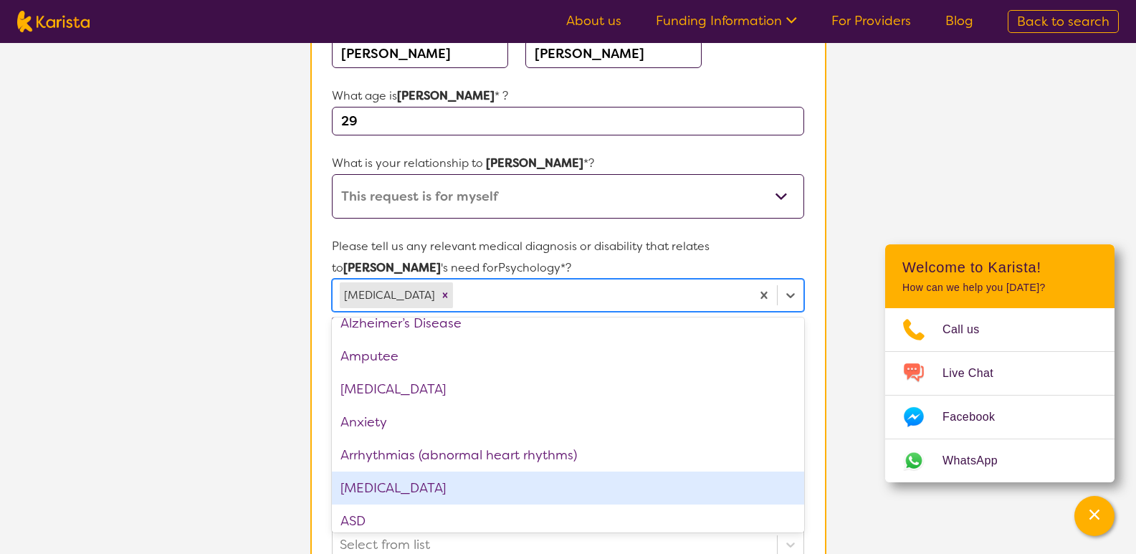
scroll to position [72, 0]
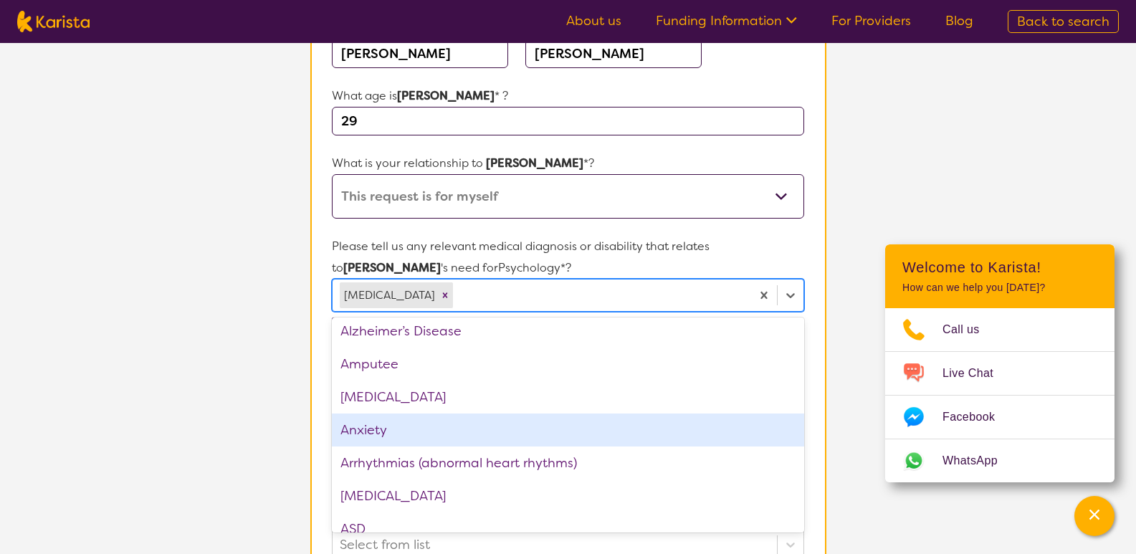
click at [457, 432] on div "Anxiety" at bounding box center [567, 429] width 471 height 33
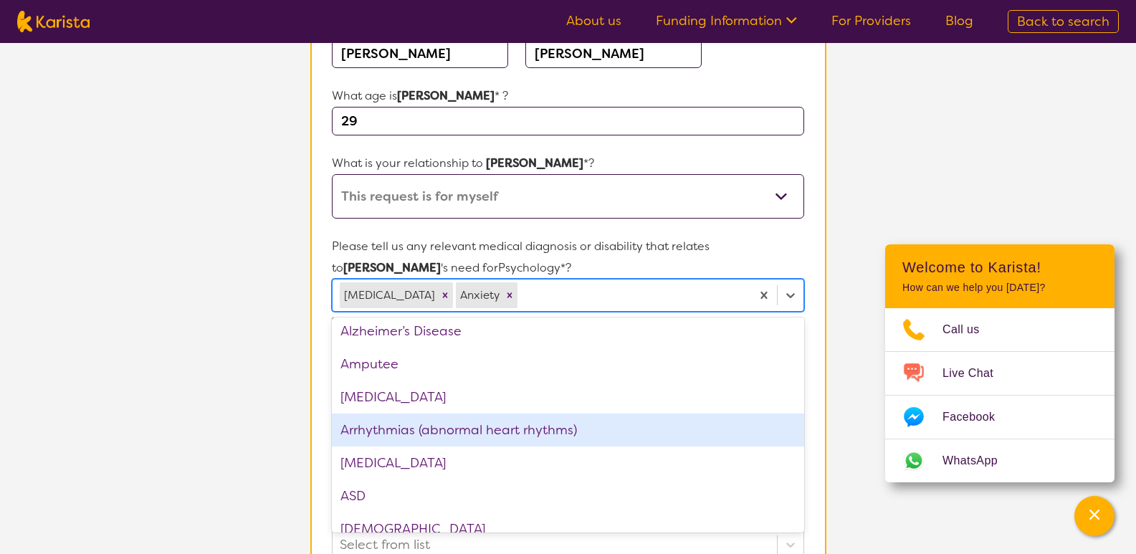
click at [113, 367] on section "L About You 2 Participant Details 3 Confirmation Participant Details & Service …" at bounding box center [568, 460] width 1136 height 1265
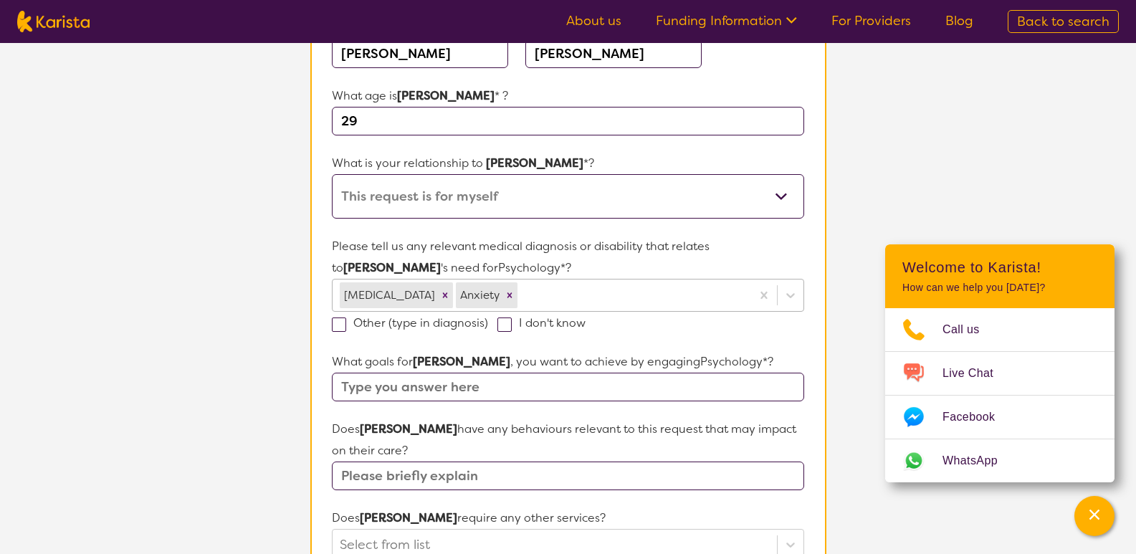
click at [590, 286] on div at bounding box center [631, 295] width 223 height 24
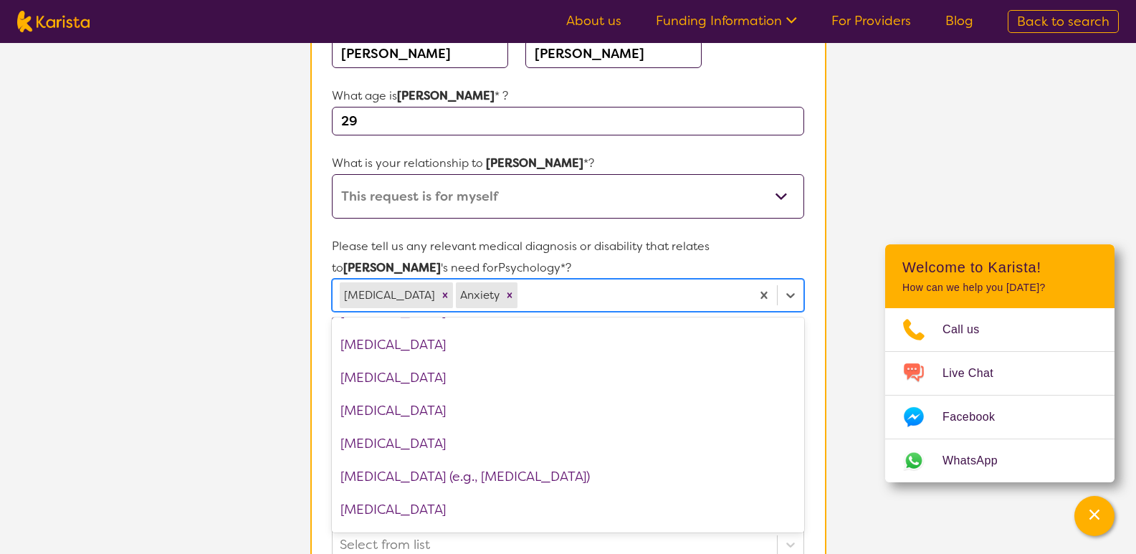
scroll to position [788, 0]
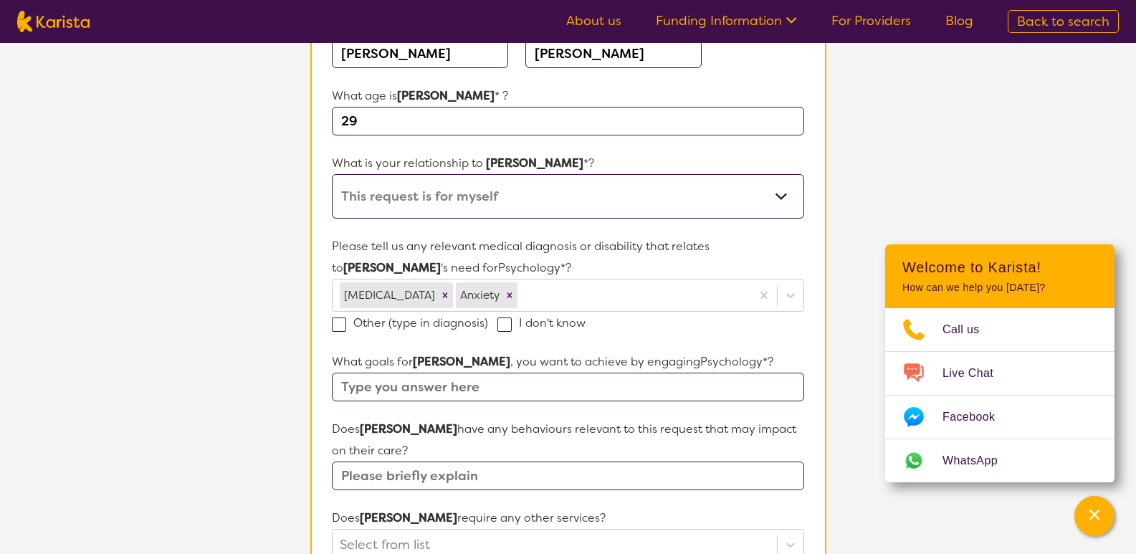
click at [212, 395] on section "L About You 2 Participant Details 3 Confirmation Participant Details & Service …" at bounding box center [568, 460] width 1136 height 1265
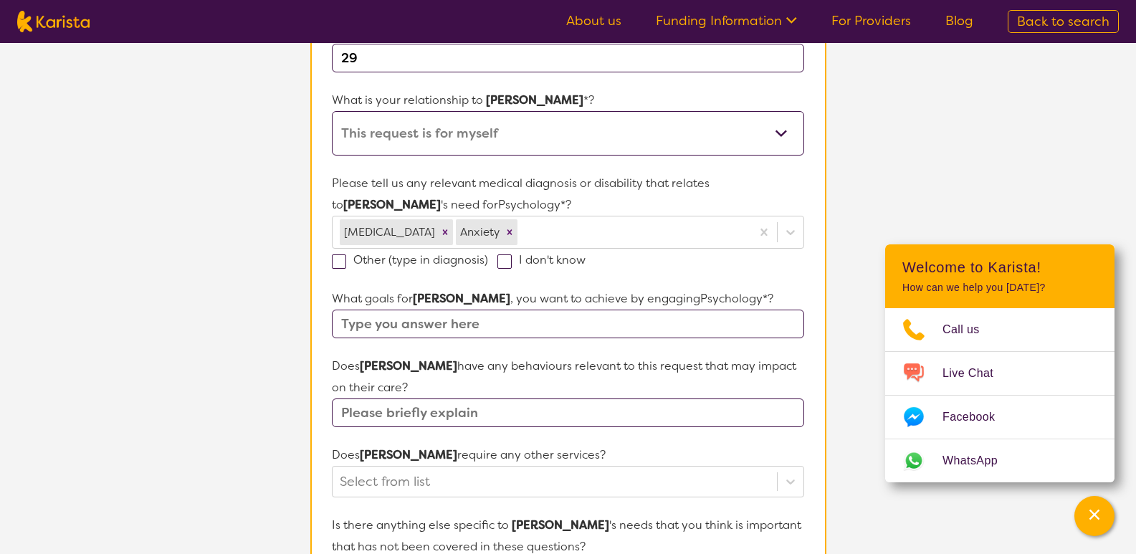
scroll to position [287, 0]
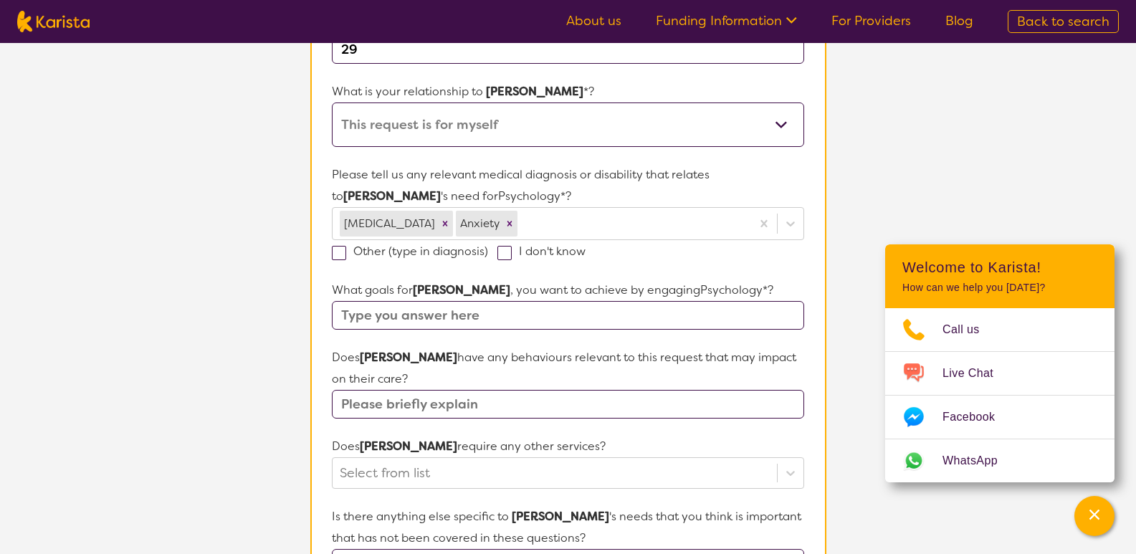
click at [482, 315] on input "text" at bounding box center [567, 315] width 471 height 29
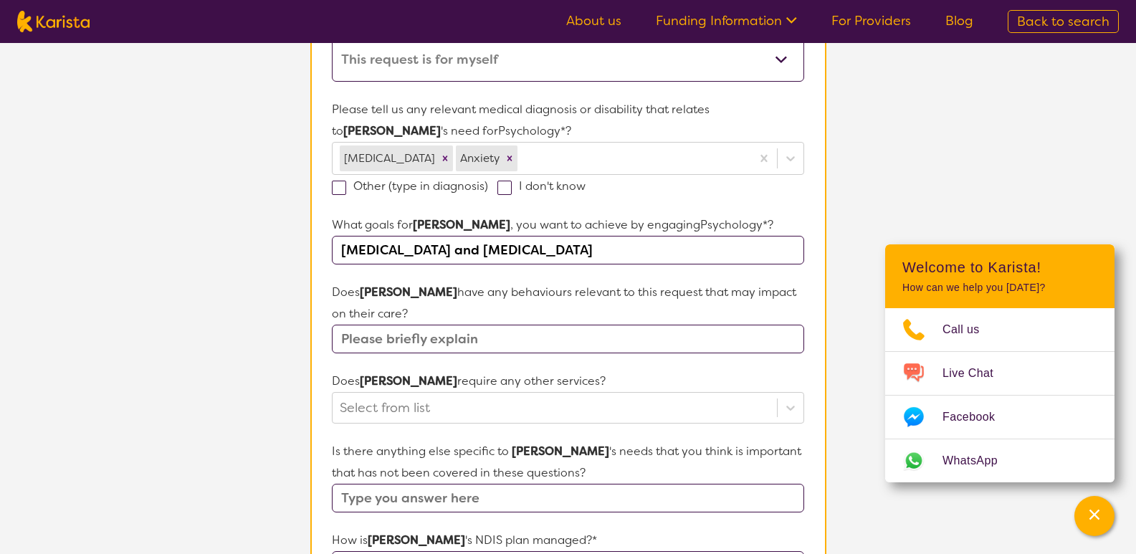
scroll to position [358, 0]
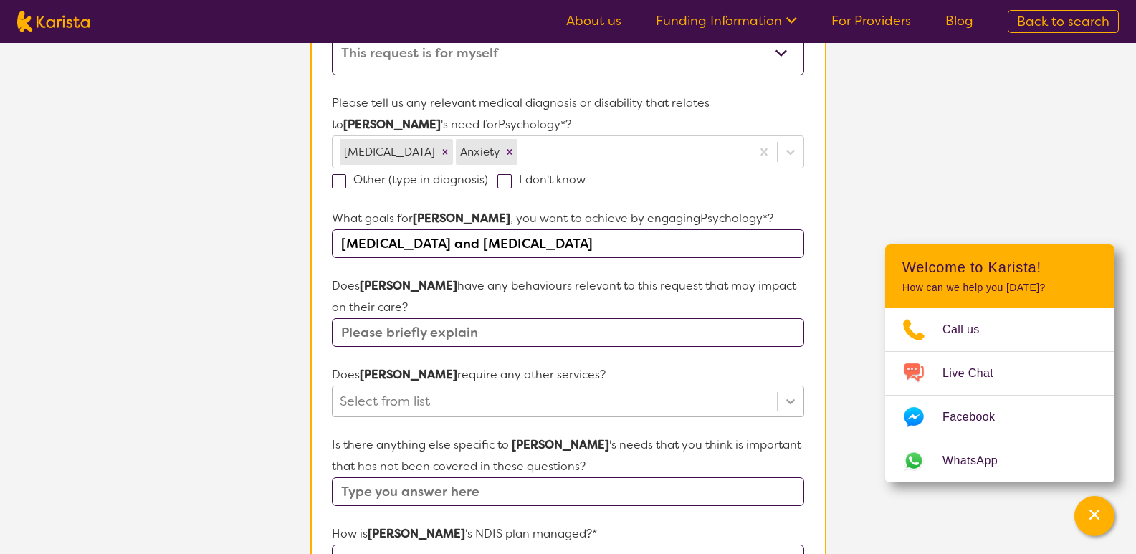
type input "[MEDICAL_DATA] and [MEDICAL_DATA]"
click at [792, 393] on div "Select from list" at bounding box center [567, 401] width 471 height 32
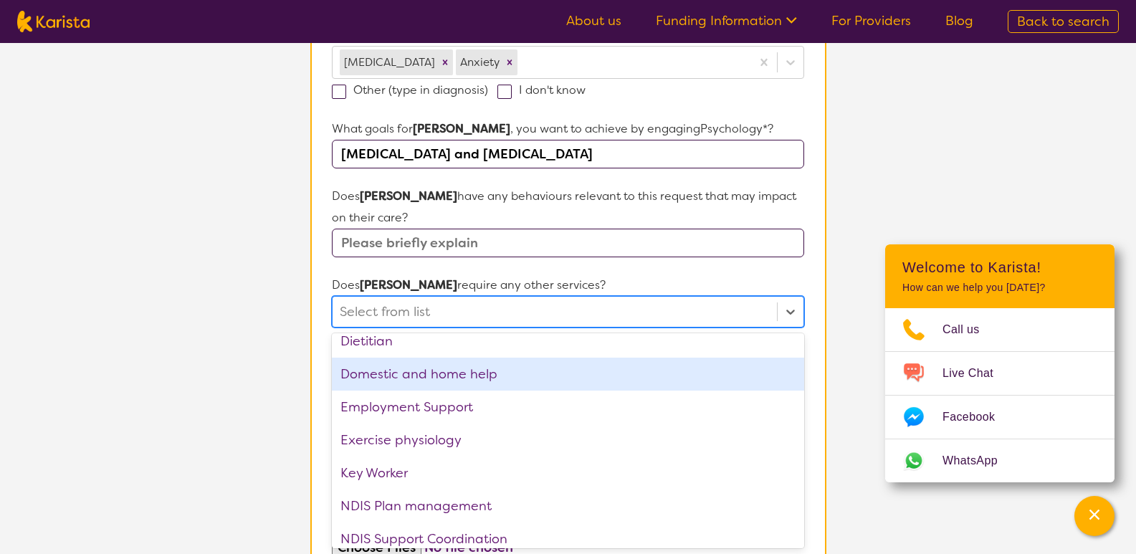
scroll to position [0, 0]
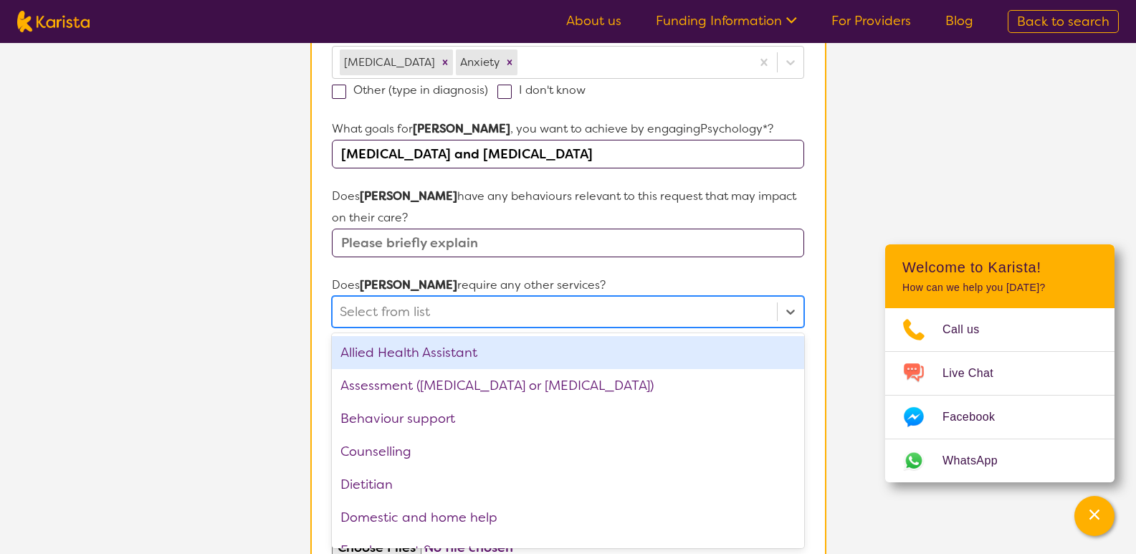
click at [241, 226] on section "L About You 2 Participant Details 3 Confirmation Participant Details & Service …" at bounding box center [568, 227] width 1136 height 1265
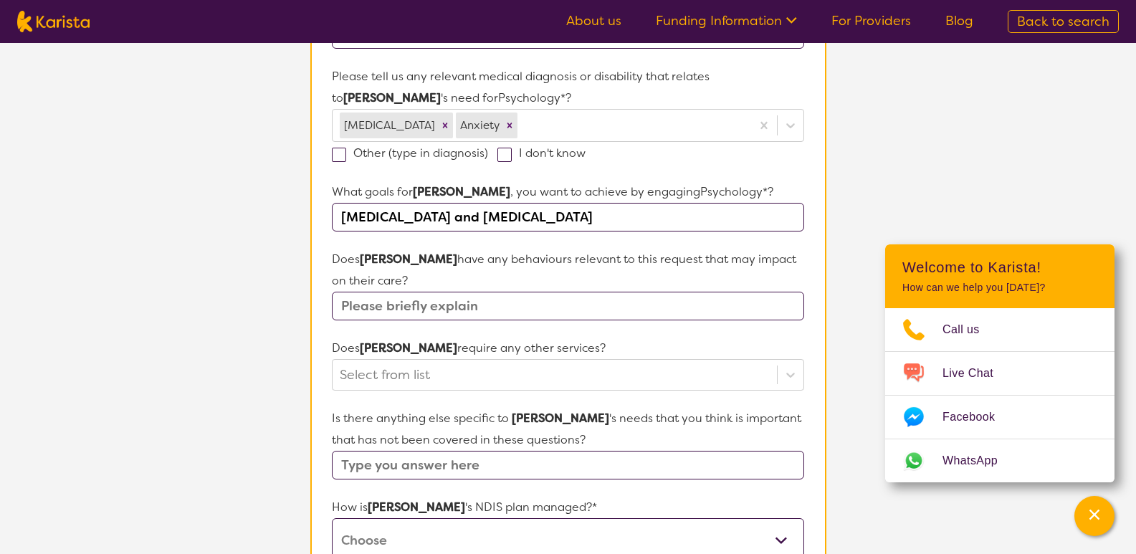
scroll to position [376, 0]
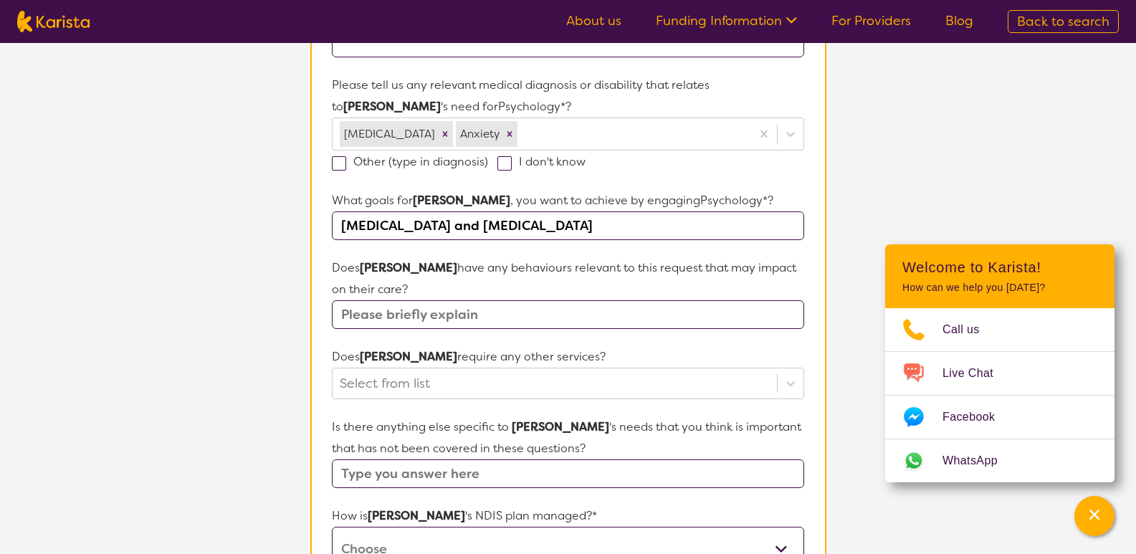
drag, startPoint x: 575, startPoint y: 223, endPoint x: 308, endPoint y: 223, distance: 266.5
click at [308, 223] on section "Participant Details & Service Preferences Name of participant First Name* [PERS…" at bounding box center [568, 334] width 550 height 1196
type input "Counselling and [MEDICAL_DATA]"
click at [522, 323] on input "text" at bounding box center [567, 314] width 471 height 29
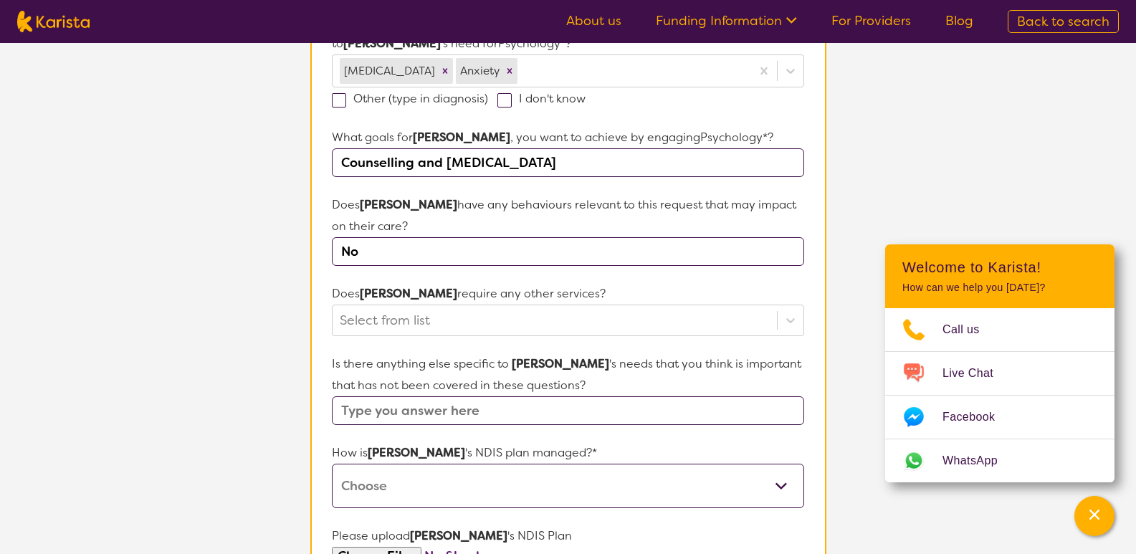
scroll to position [448, 0]
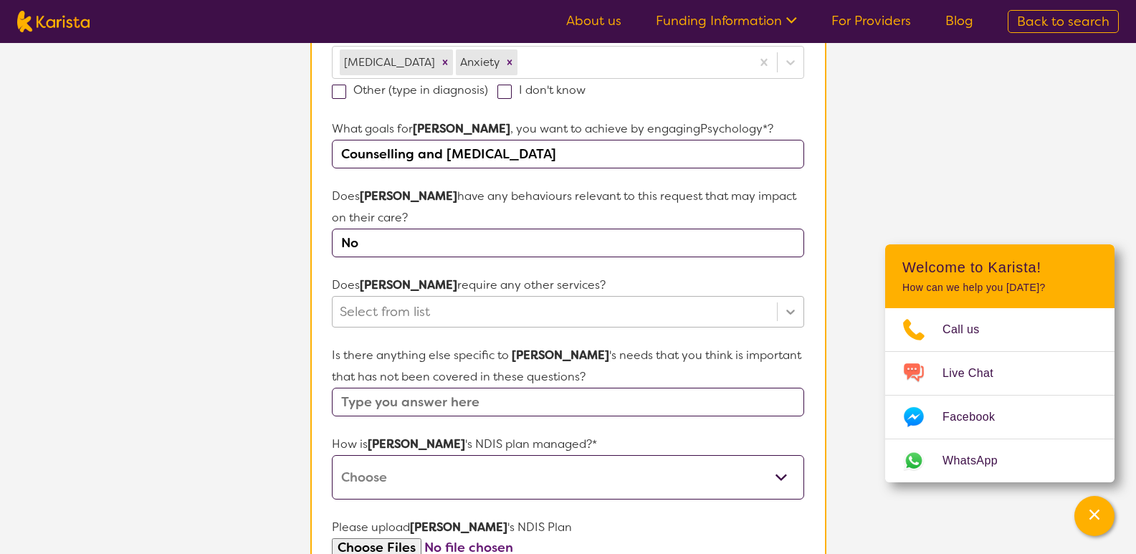
type input "No"
click at [787, 310] on icon at bounding box center [790, 312] width 9 height 5
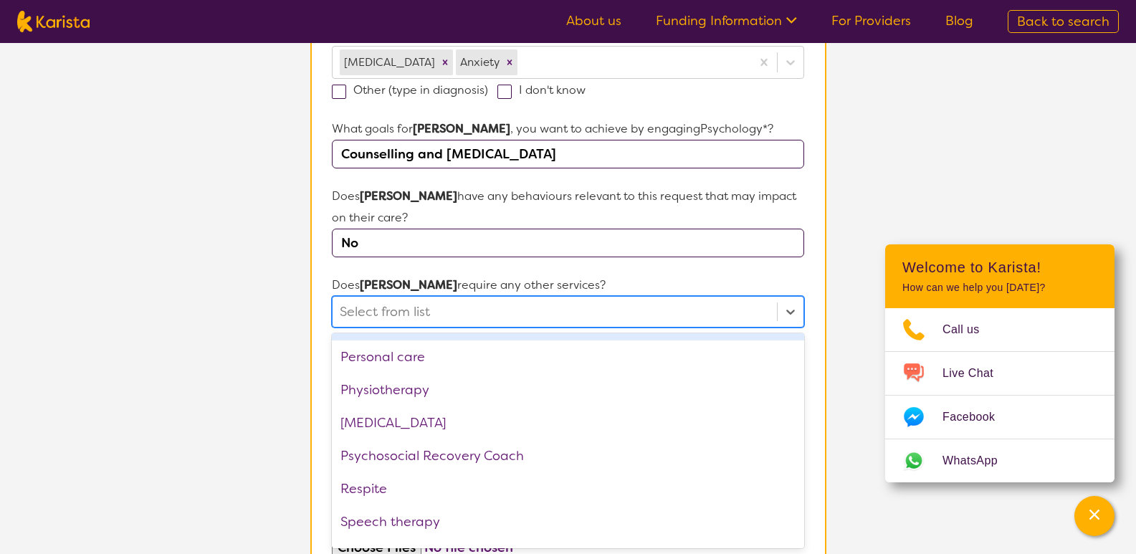
scroll to position [430, 0]
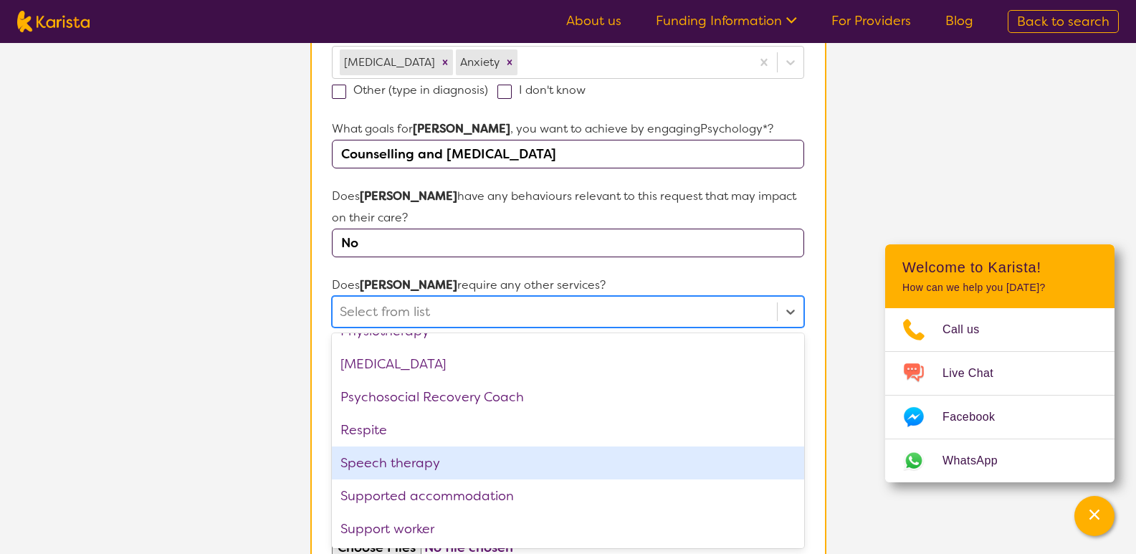
click at [558, 466] on div "Speech therapy" at bounding box center [567, 462] width 471 height 33
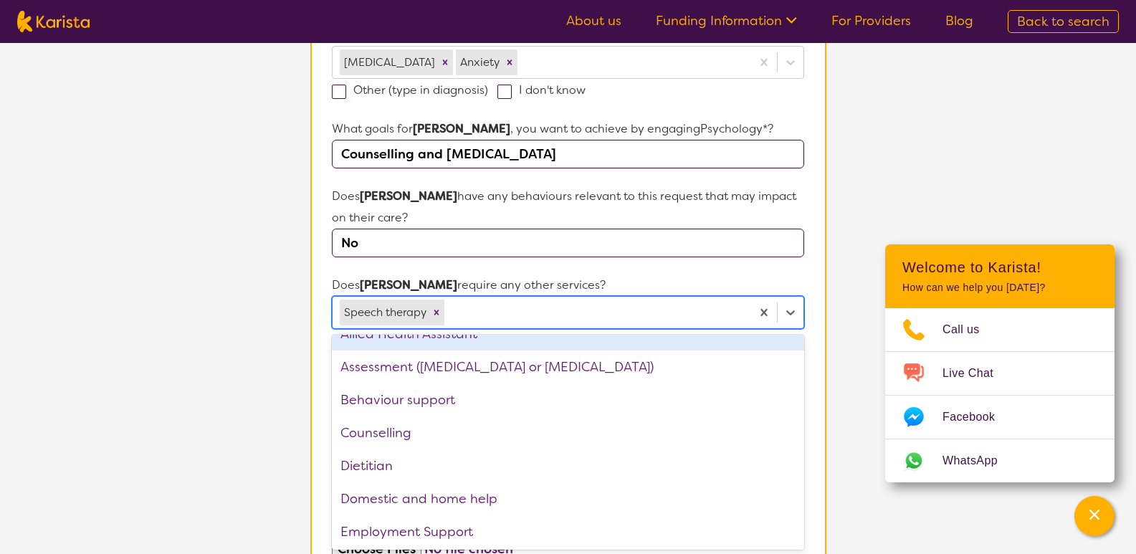
scroll to position [0, 0]
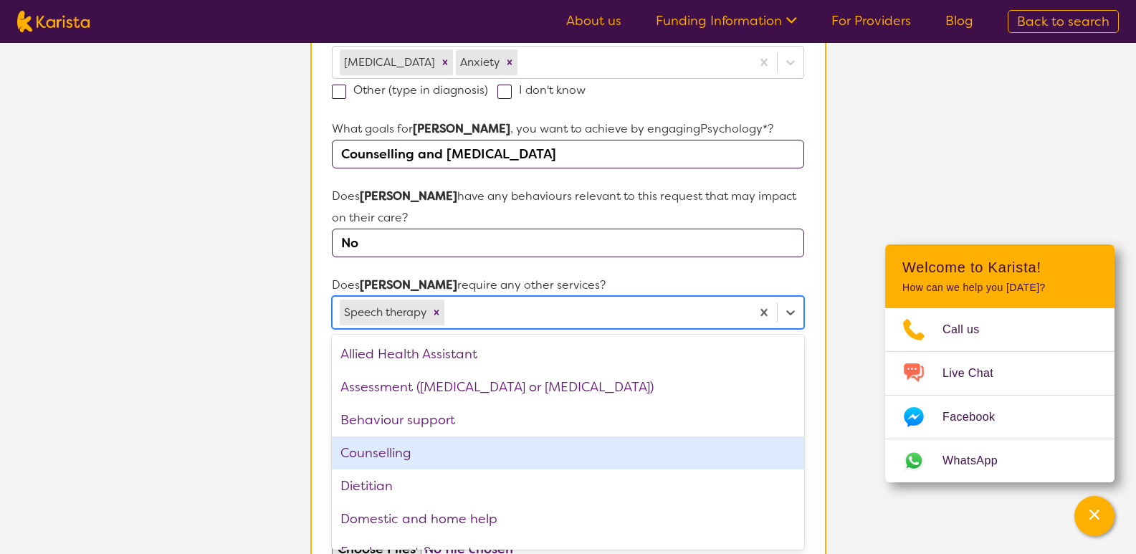
click at [500, 441] on div "Counselling" at bounding box center [567, 452] width 471 height 33
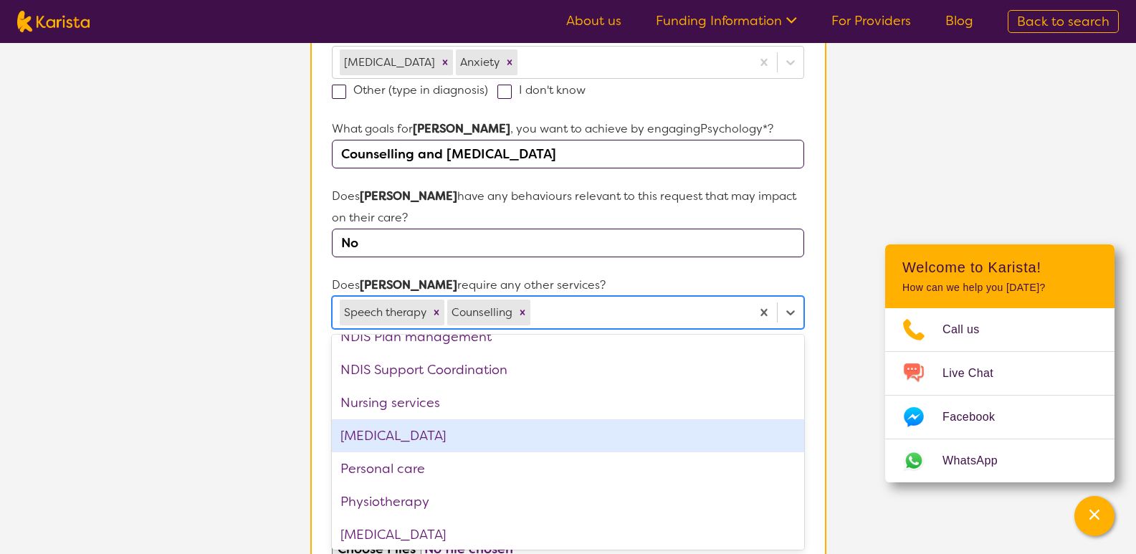
scroll to position [287, 0]
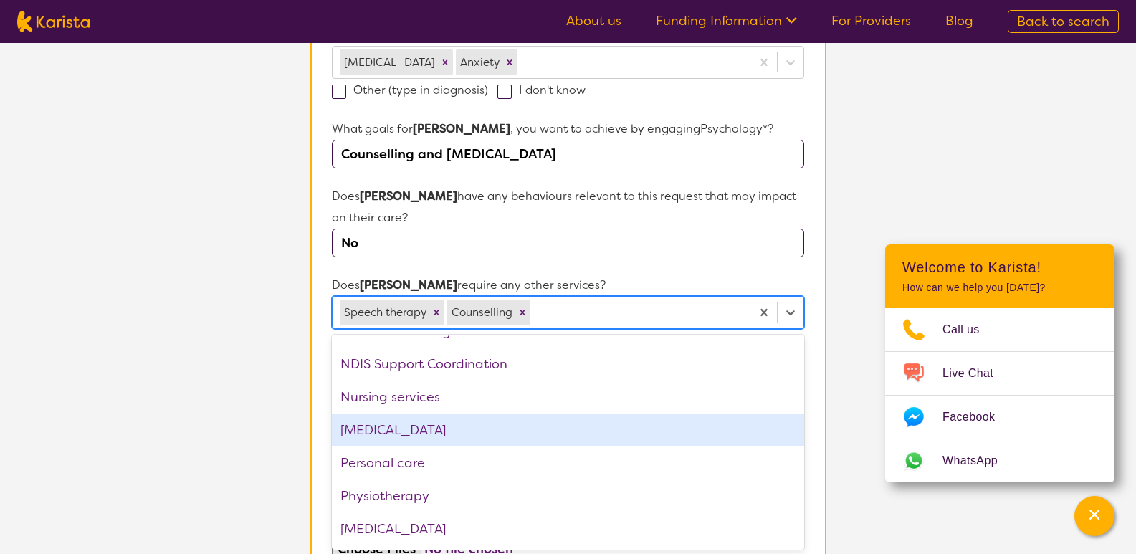
click at [523, 434] on div "[MEDICAL_DATA]" at bounding box center [567, 429] width 471 height 33
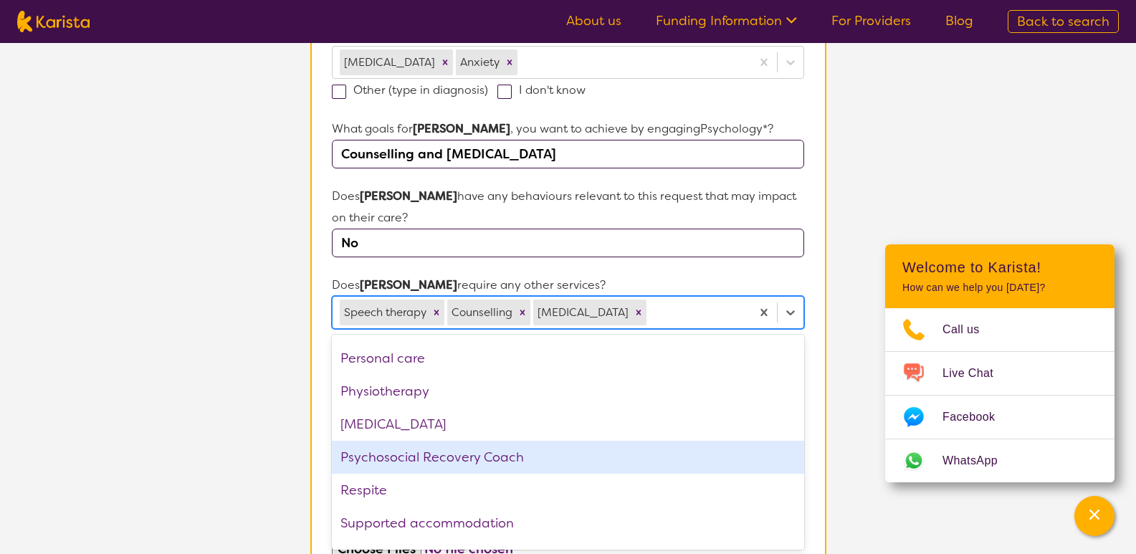
scroll to position [384, 0]
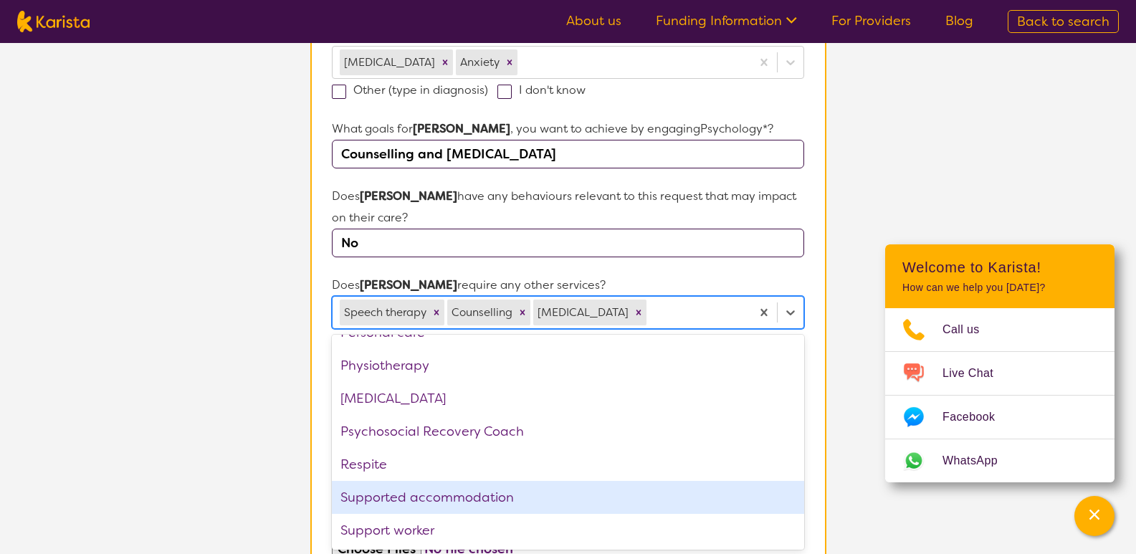
click at [270, 398] on section "L About You 2 Participant Details 3 Confirmation Participant Details & Service …" at bounding box center [568, 228] width 1136 height 1266
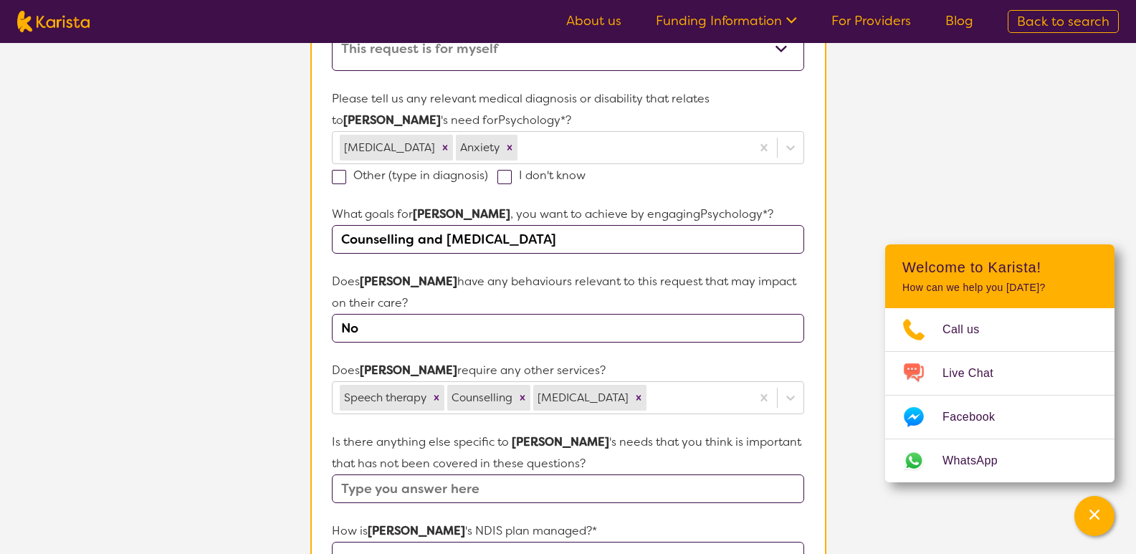
scroll to position [304, 0]
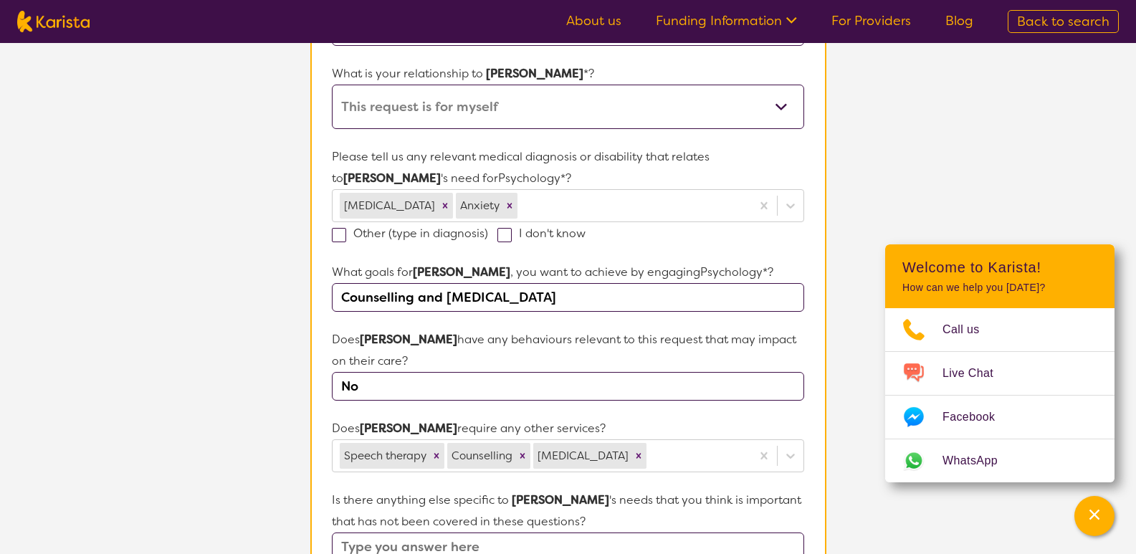
click at [447, 294] on input "Counselling and [MEDICAL_DATA]" at bounding box center [567, 297] width 471 height 29
click at [542, 292] on input "Counselling, [MEDICAL_DATA]" at bounding box center [567, 297] width 471 height 29
drag, startPoint x: 415, startPoint y: 296, endPoint x: 316, endPoint y: 297, distance: 98.9
click at [316, 297] on section "Name of participant First Name* [PERSON_NAME] Last Name [PERSON_NAME] What age …" at bounding box center [568, 413] width 516 height 1080
click at [565, 293] on input "[MEDICAL_DATA], [MEDICAL_DATA]" at bounding box center [567, 297] width 471 height 29
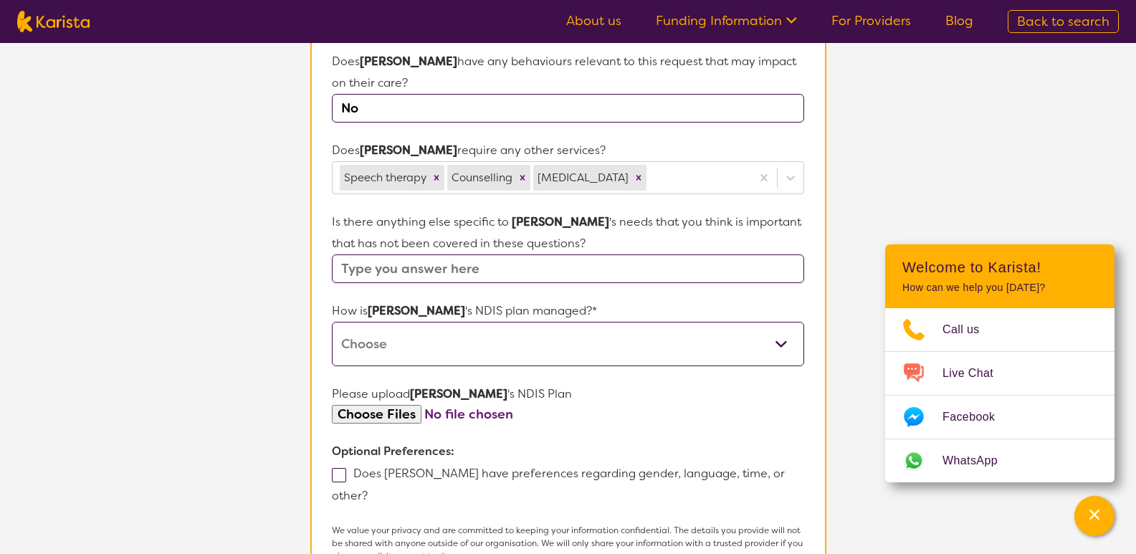
scroll to position [591, 0]
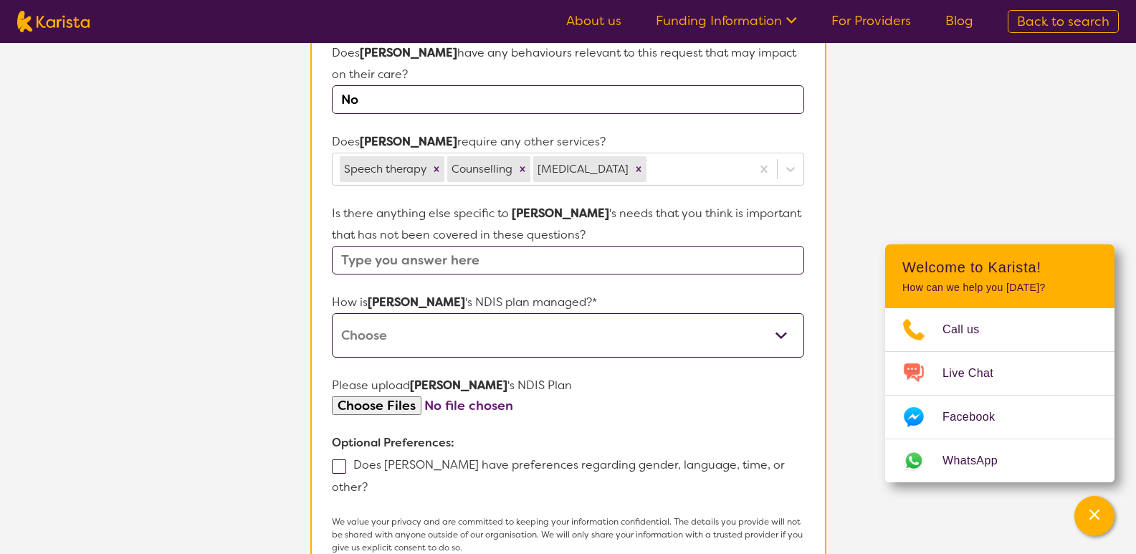
type input "[MEDICAL_DATA], [MEDICAL_DATA] and OT"
click at [478, 264] on input "text" at bounding box center [567, 260] width 471 height 29
type input "No"
click at [516, 331] on select "Self-managed NDIS plan Managed by a registered plan management provider (not th…" at bounding box center [567, 335] width 471 height 44
select select "Plan Managed"
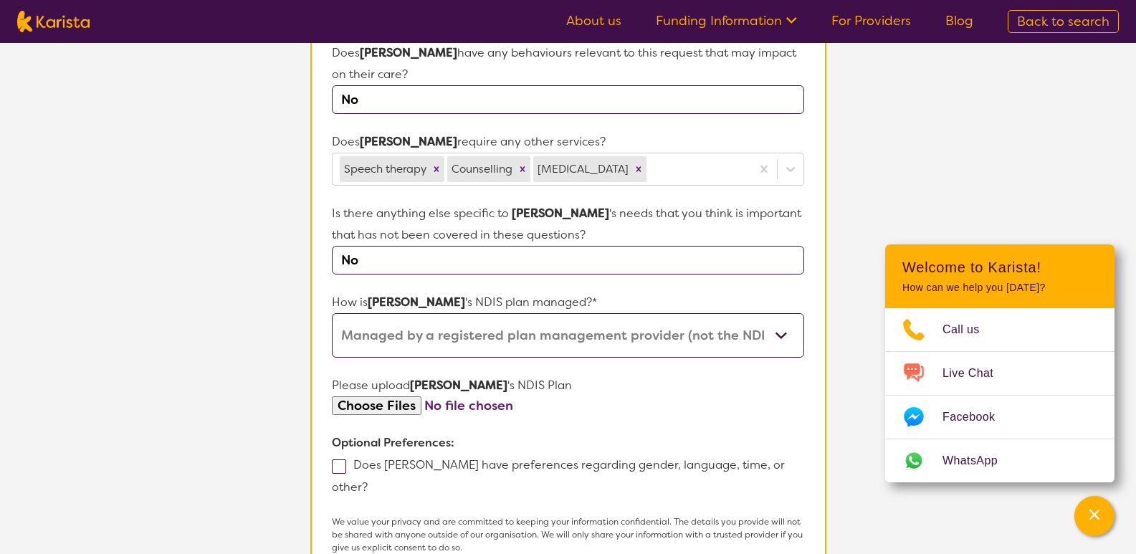
click at [332, 313] on select "Self-managed NDIS plan Managed by a registered plan management provider (not th…" at bounding box center [567, 335] width 471 height 44
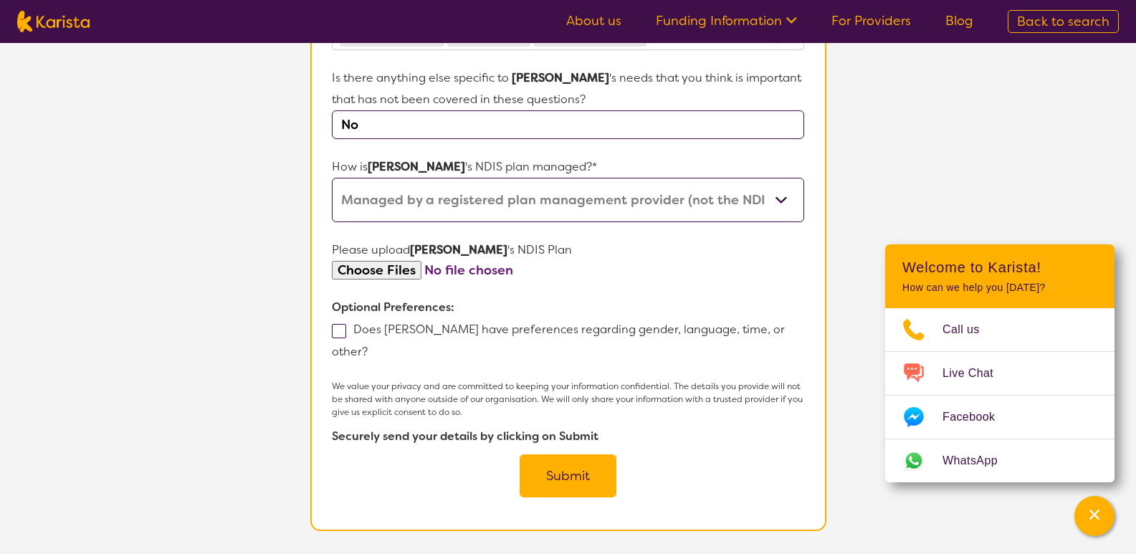
scroll to position [734, 0]
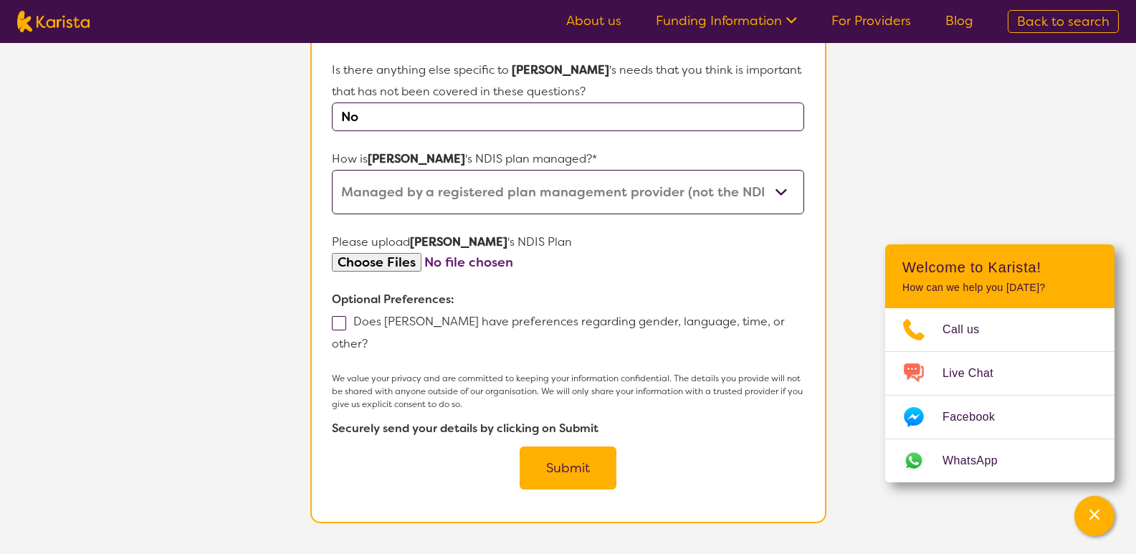
click at [562, 446] on button "Submit" at bounding box center [567, 467] width 97 height 43
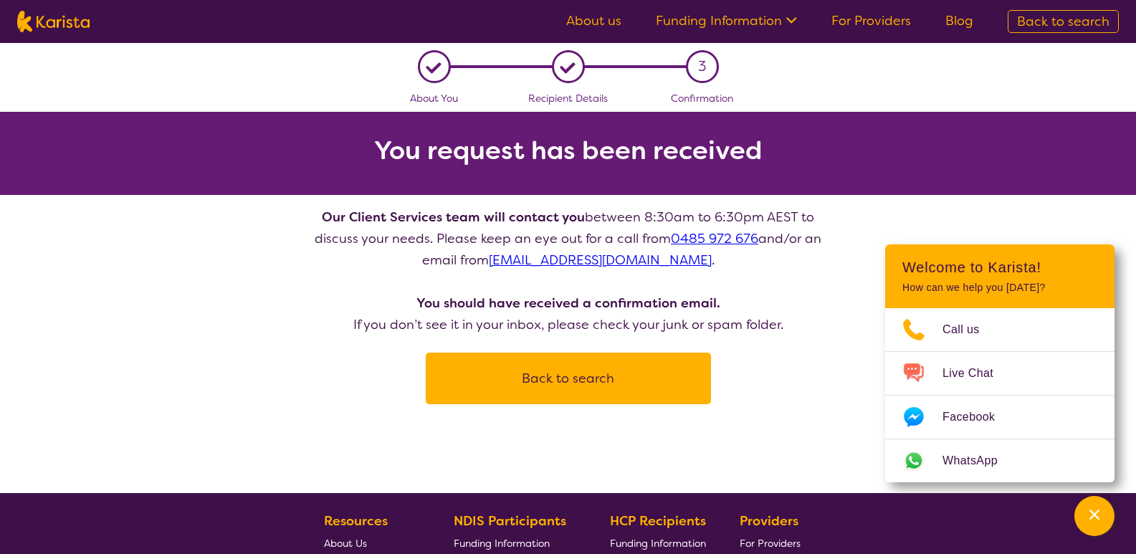
click at [913, 149] on section "You request has been received" at bounding box center [568, 153] width 1136 height 83
